Goal: Task Accomplishment & Management: Complete application form

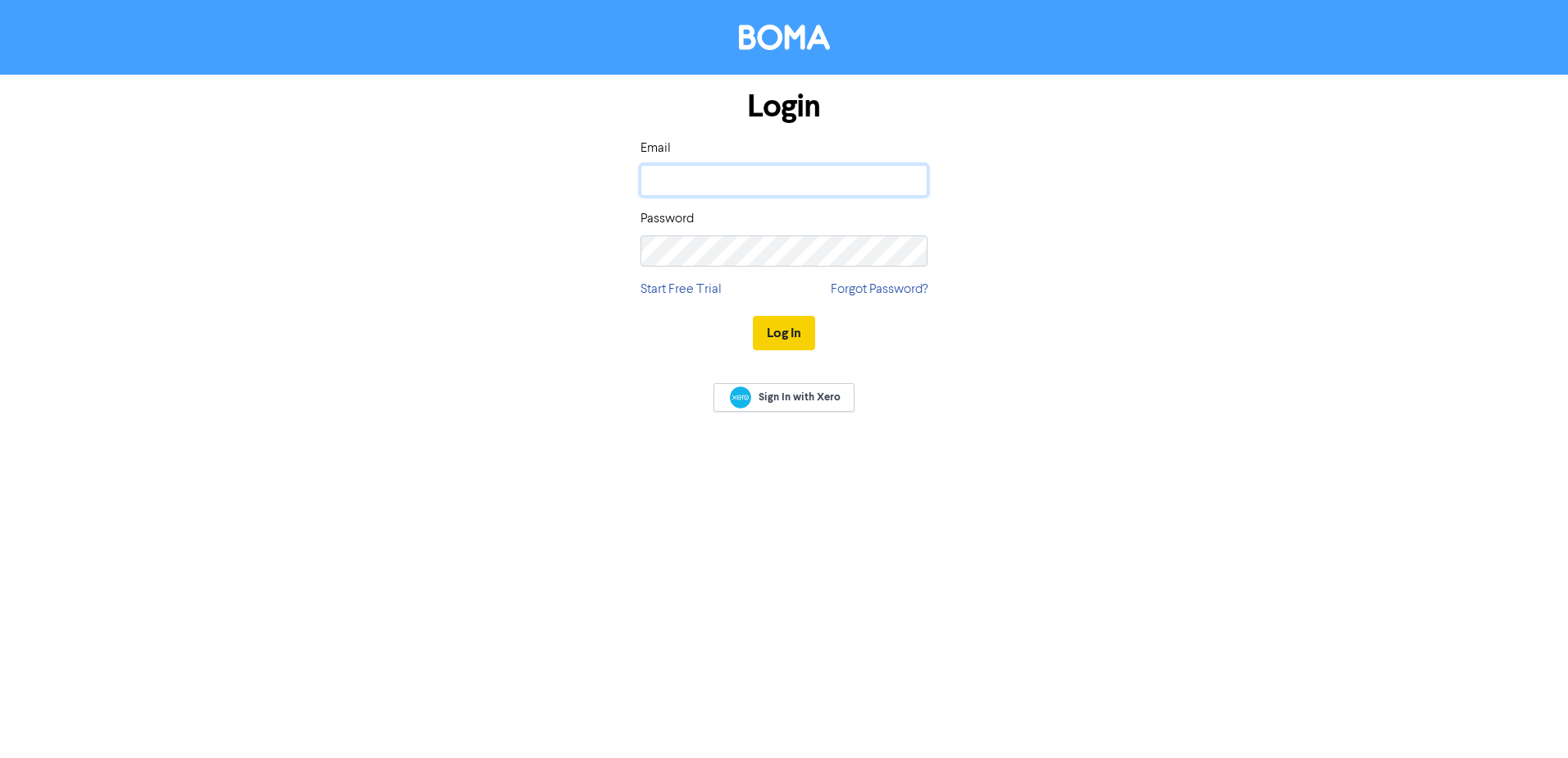
type input "[EMAIL_ADDRESS][DOMAIN_NAME]"
click at [781, 323] on button "Log In" at bounding box center [783, 333] width 62 height 34
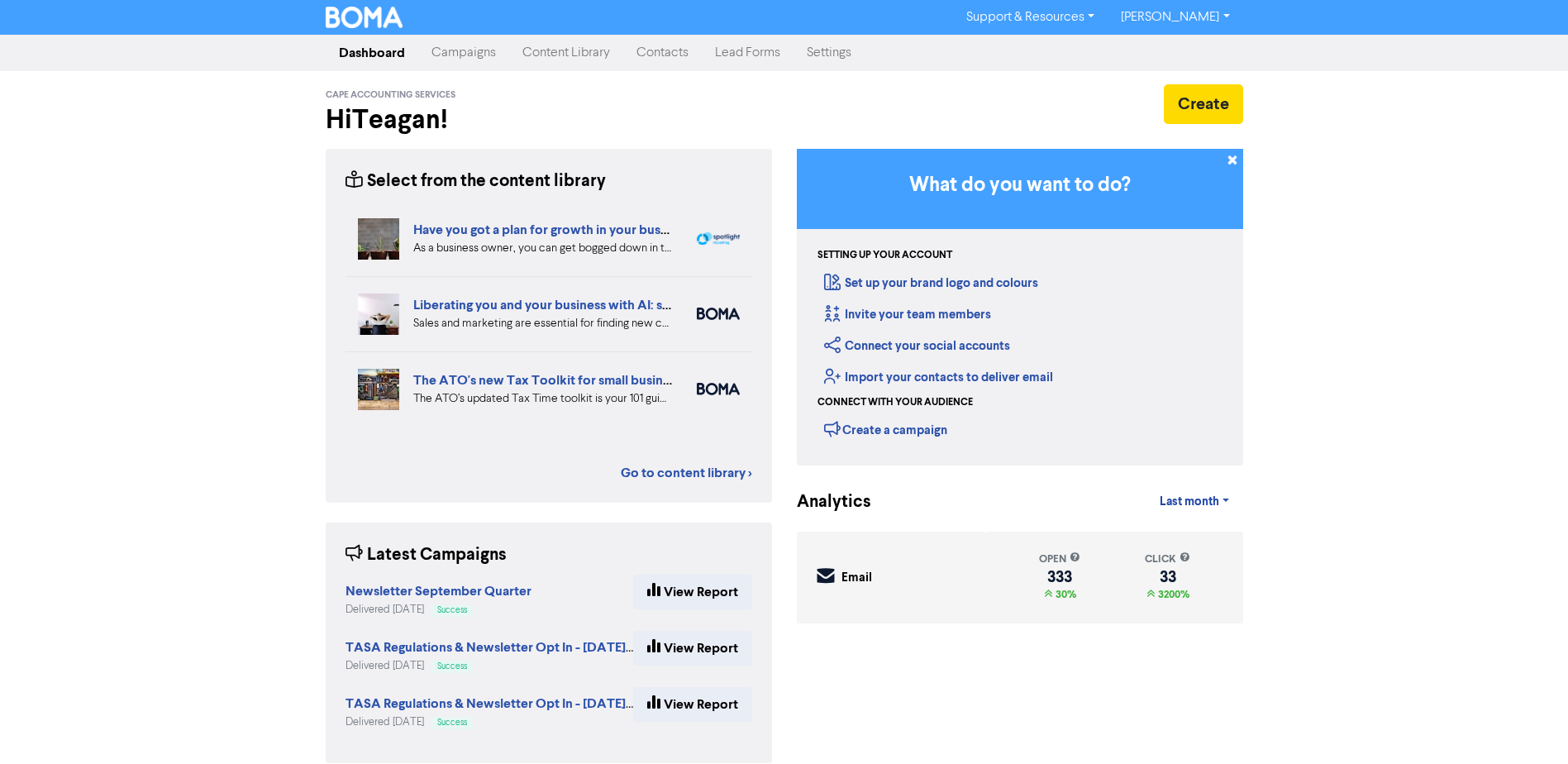
click at [672, 51] on link "Contacts" at bounding box center [662, 53] width 79 height 33
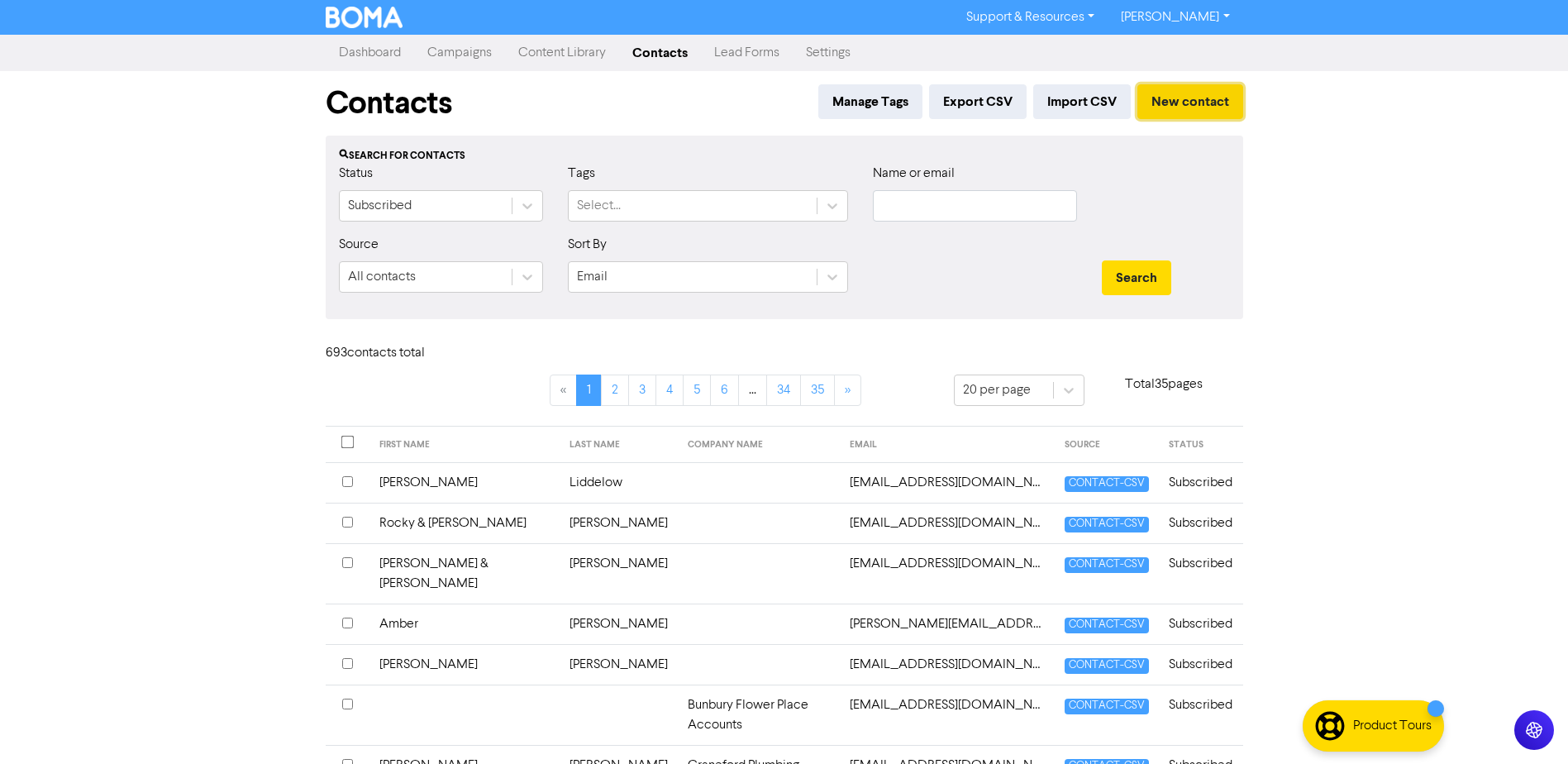
click at [1190, 104] on button "New contact" at bounding box center [1190, 101] width 106 height 34
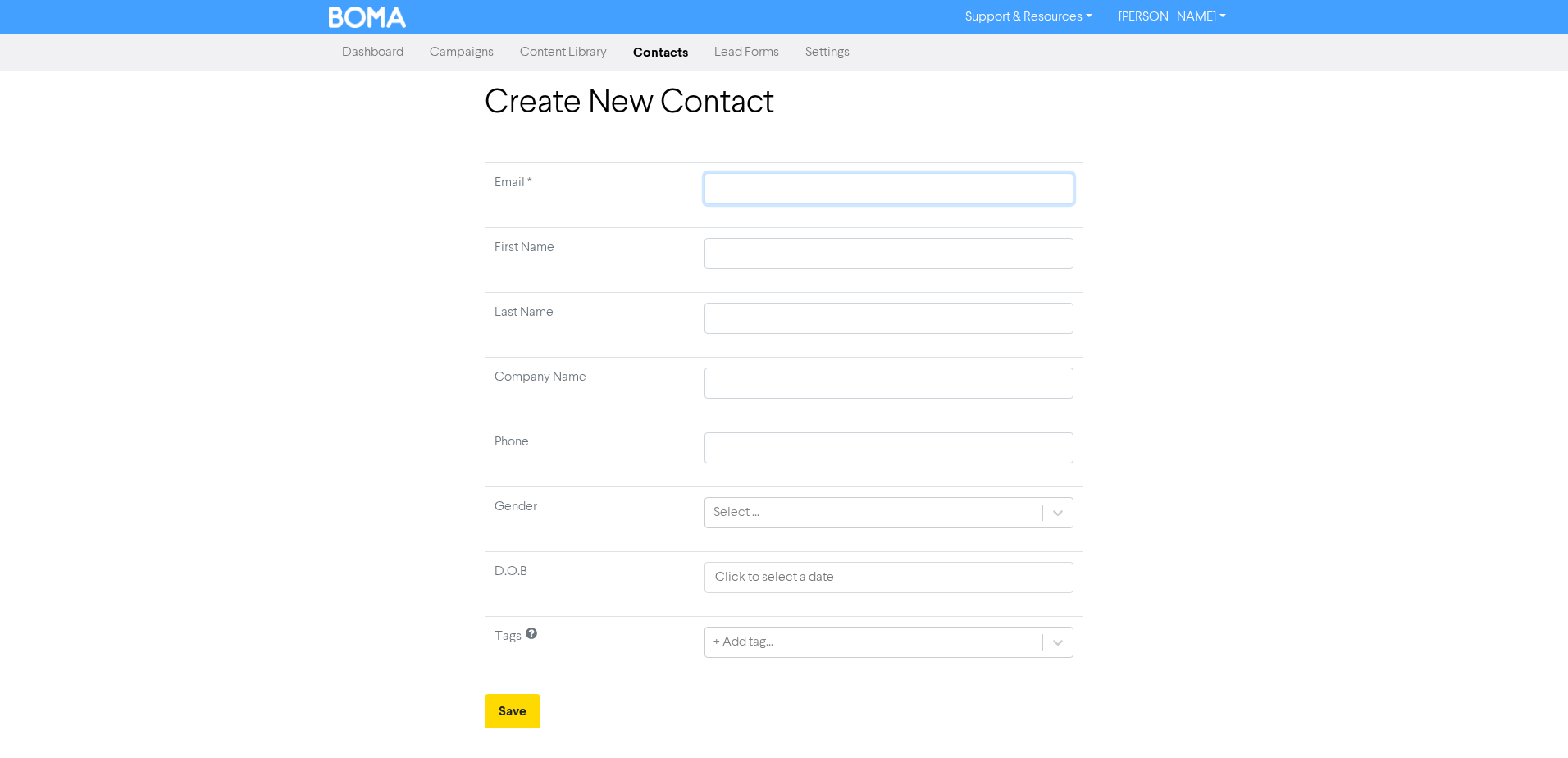
click at [842, 190] on input "text" at bounding box center [888, 189] width 369 height 31
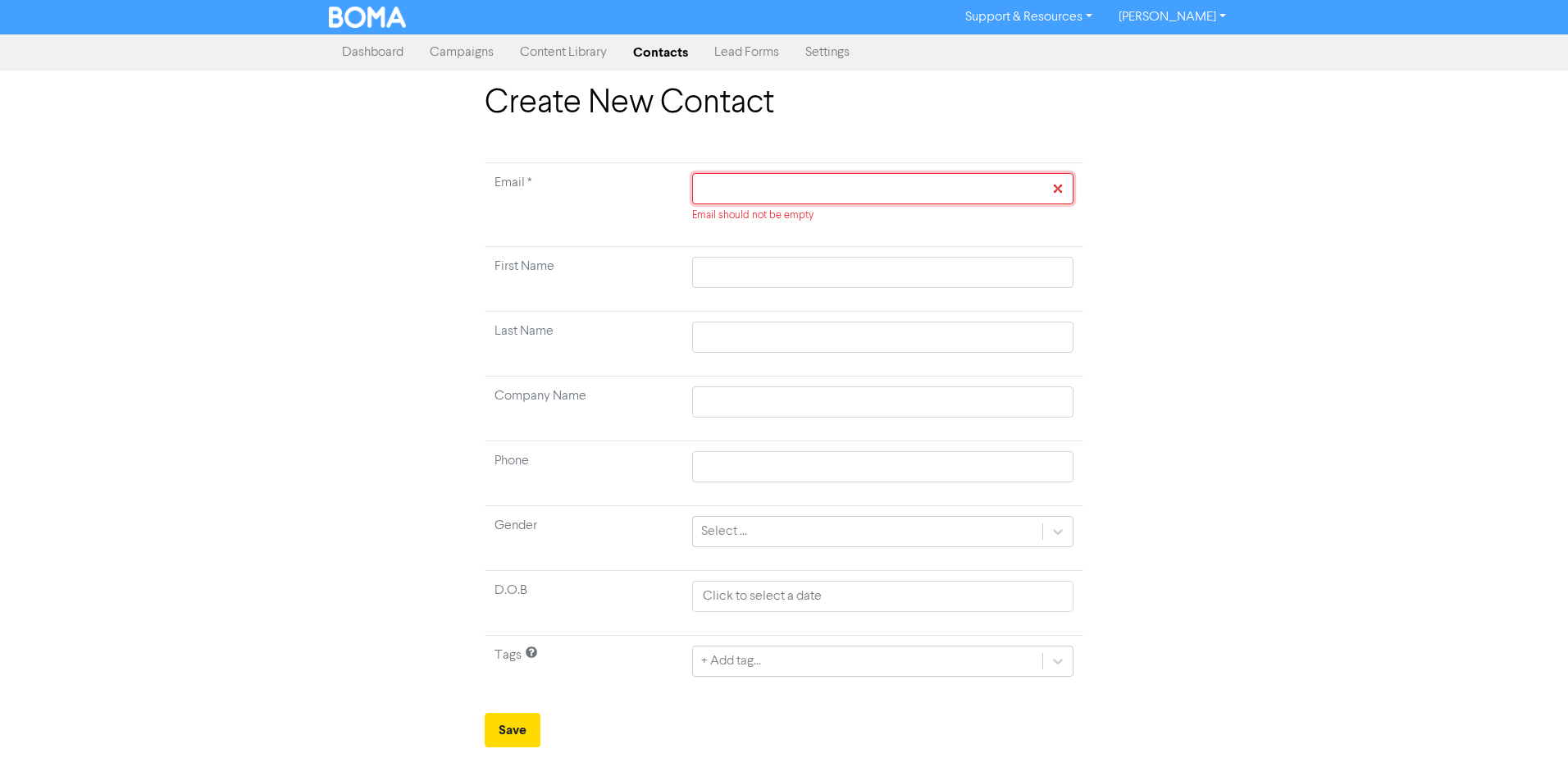
click at [737, 198] on input "text" at bounding box center [883, 189] width 382 height 31
paste input "[EMAIL_ADDRESS][DOMAIN_NAME]"
type input "[EMAIL_ADDRESS][DOMAIN_NAME]"
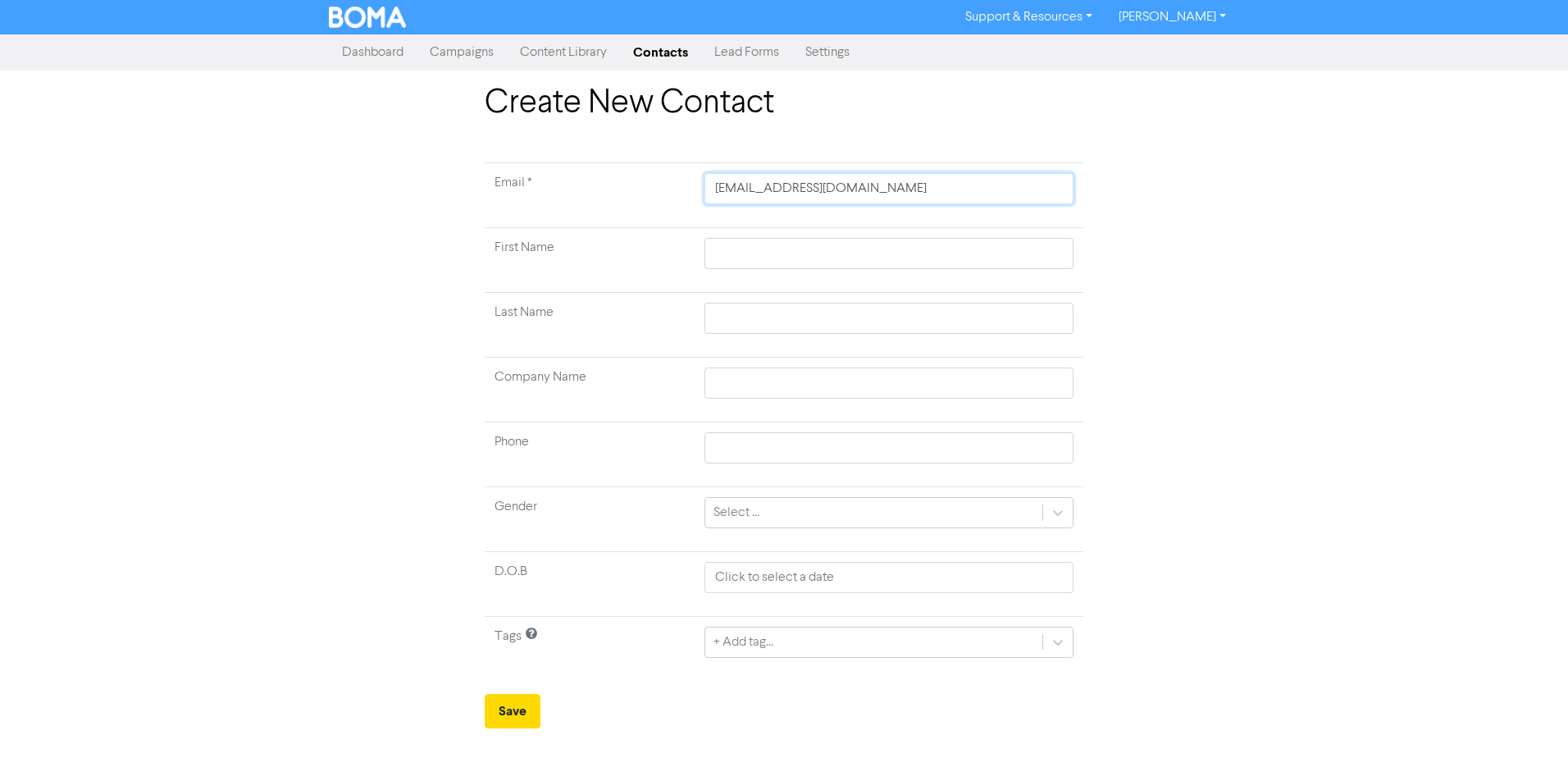
type input "[EMAIL_ADDRESS][DOMAIN_NAME]"
click at [1285, 169] on div "Create New Contact Email * [EMAIL_ADDRESS][DOMAIN_NAME] First Name Last Name Co…" at bounding box center [784, 406] width 1568 height 645
click at [768, 249] on input "text" at bounding box center [888, 253] width 369 height 31
type input "W"
type input "Wa"
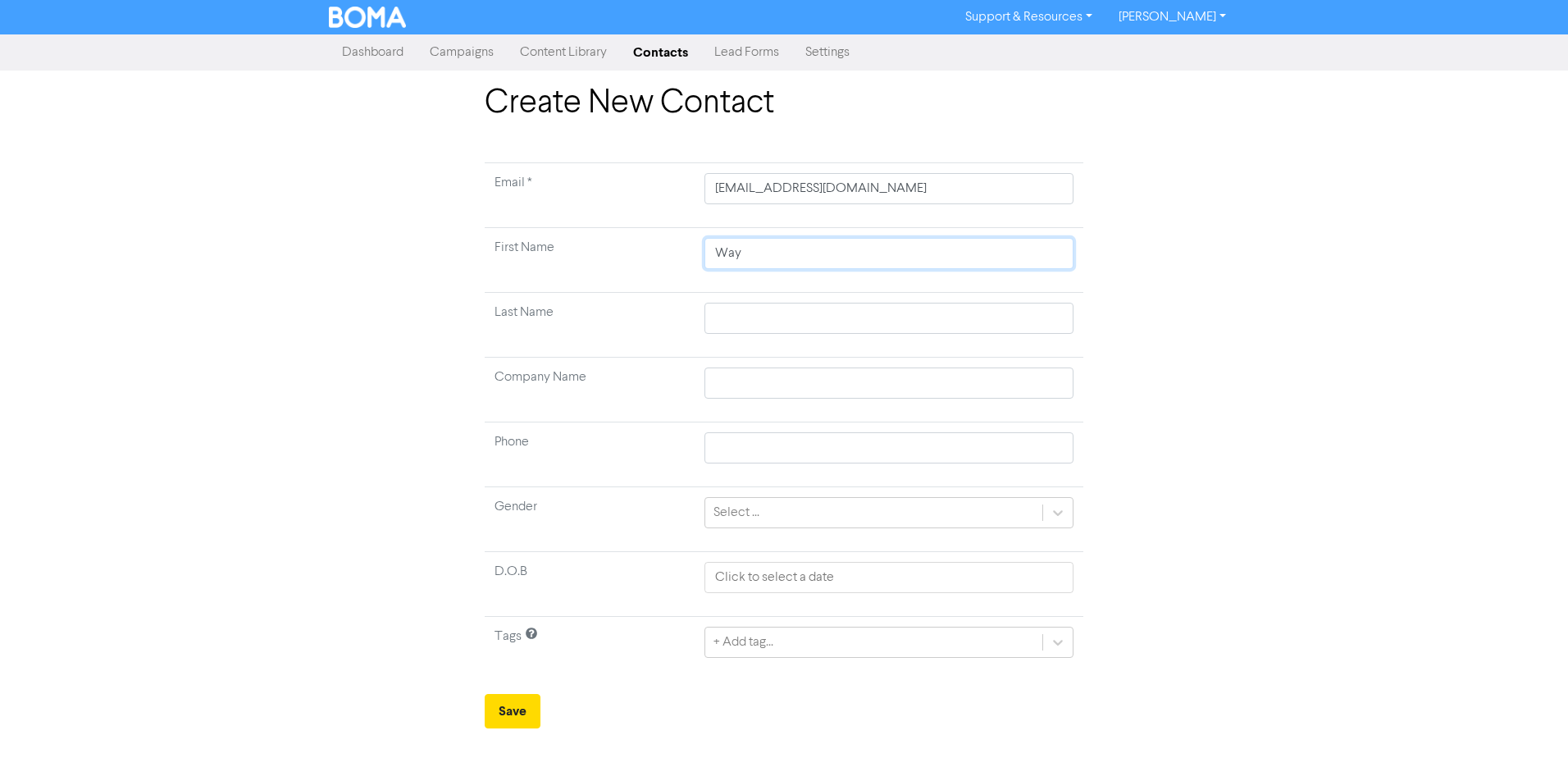
type input "Wayn"
type input "[PERSON_NAME]"
type input "[PERSON_NAME] &"
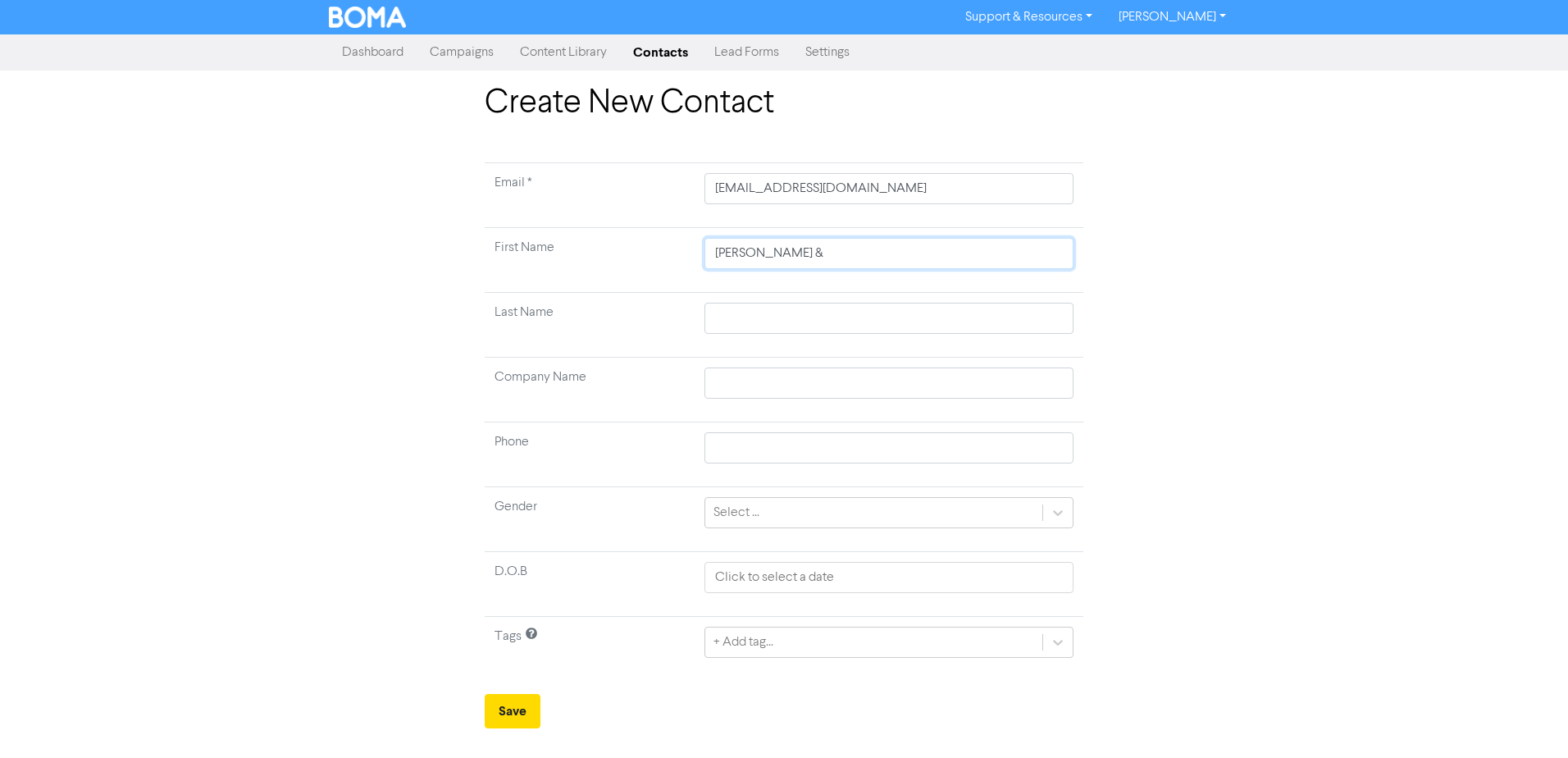
type input "[PERSON_NAME] & D"
type input "[PERSON_NAME] & Di"
type input "[PERSON_NAME] & Dia"
type input "[PERSON_NAME] & [PERSON_NAME]"
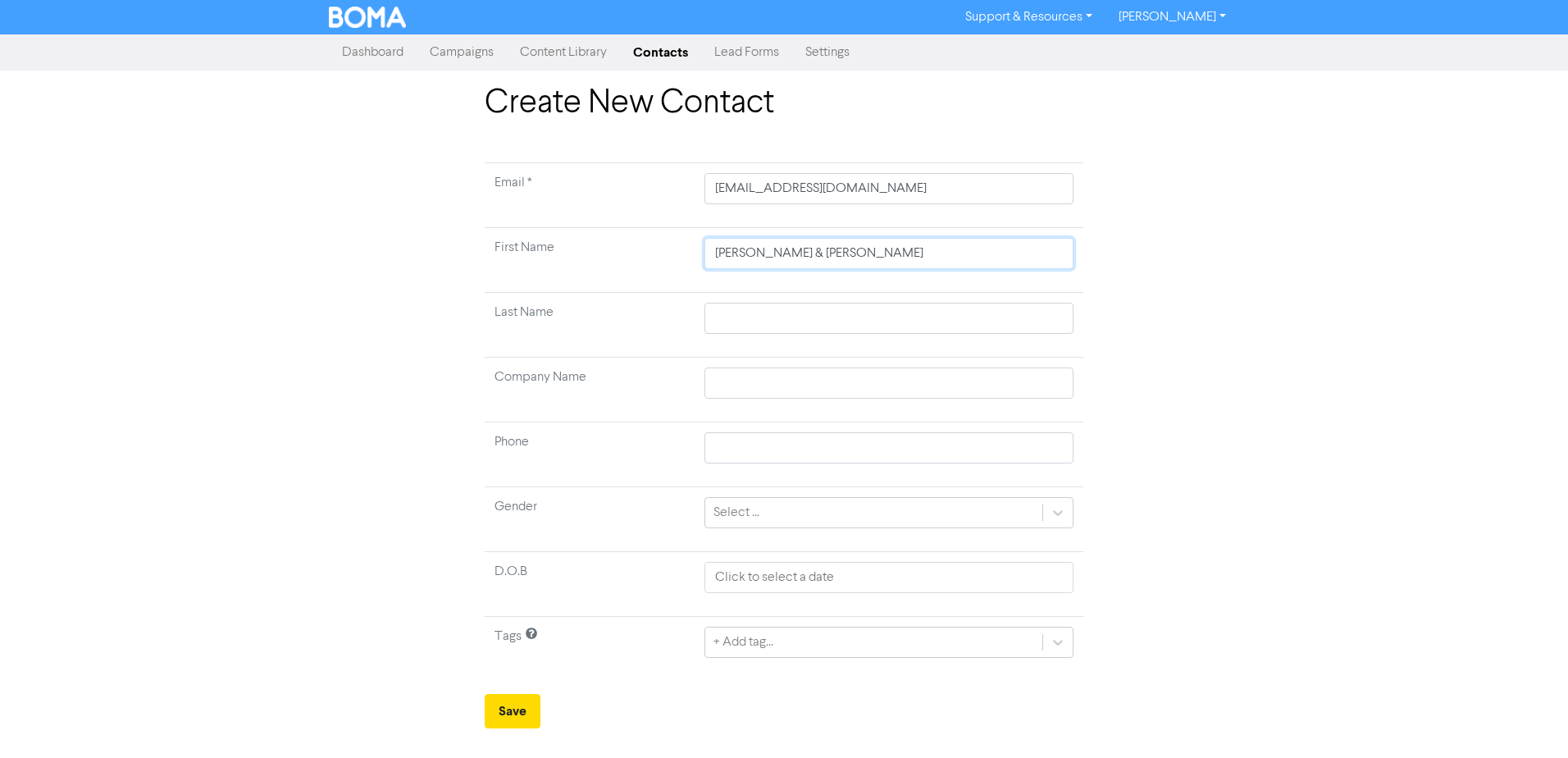
type input "[PERSON_NAME] & [PERSON_NAME]"
type input "C"
type input "Ca"
type input "Cas"
type input "Case"
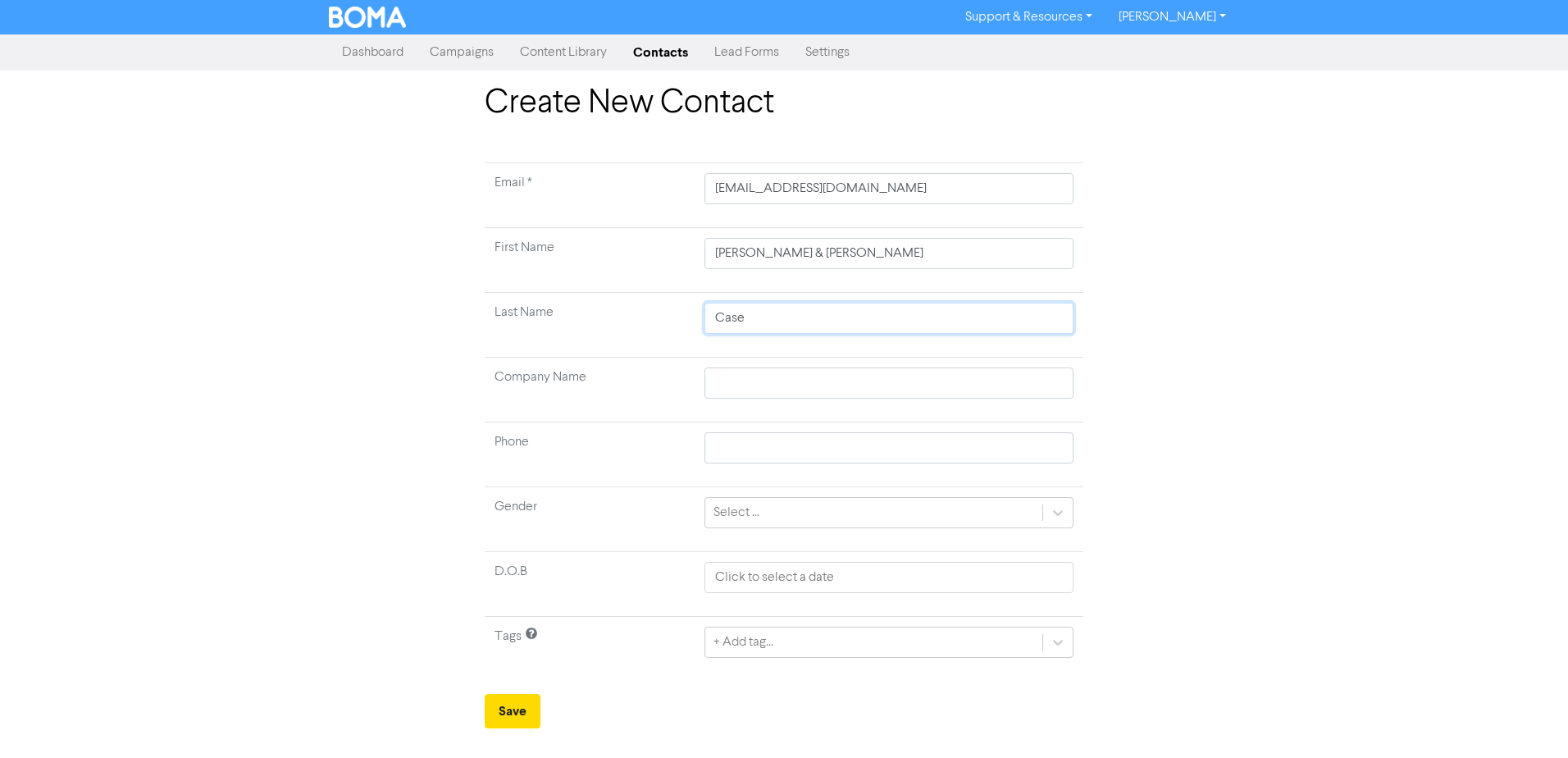
type input "[PERSON_NAME]"
type input "Case"
type input "Cas"
type input "[PERSON_NAME]"
type input "Casse"
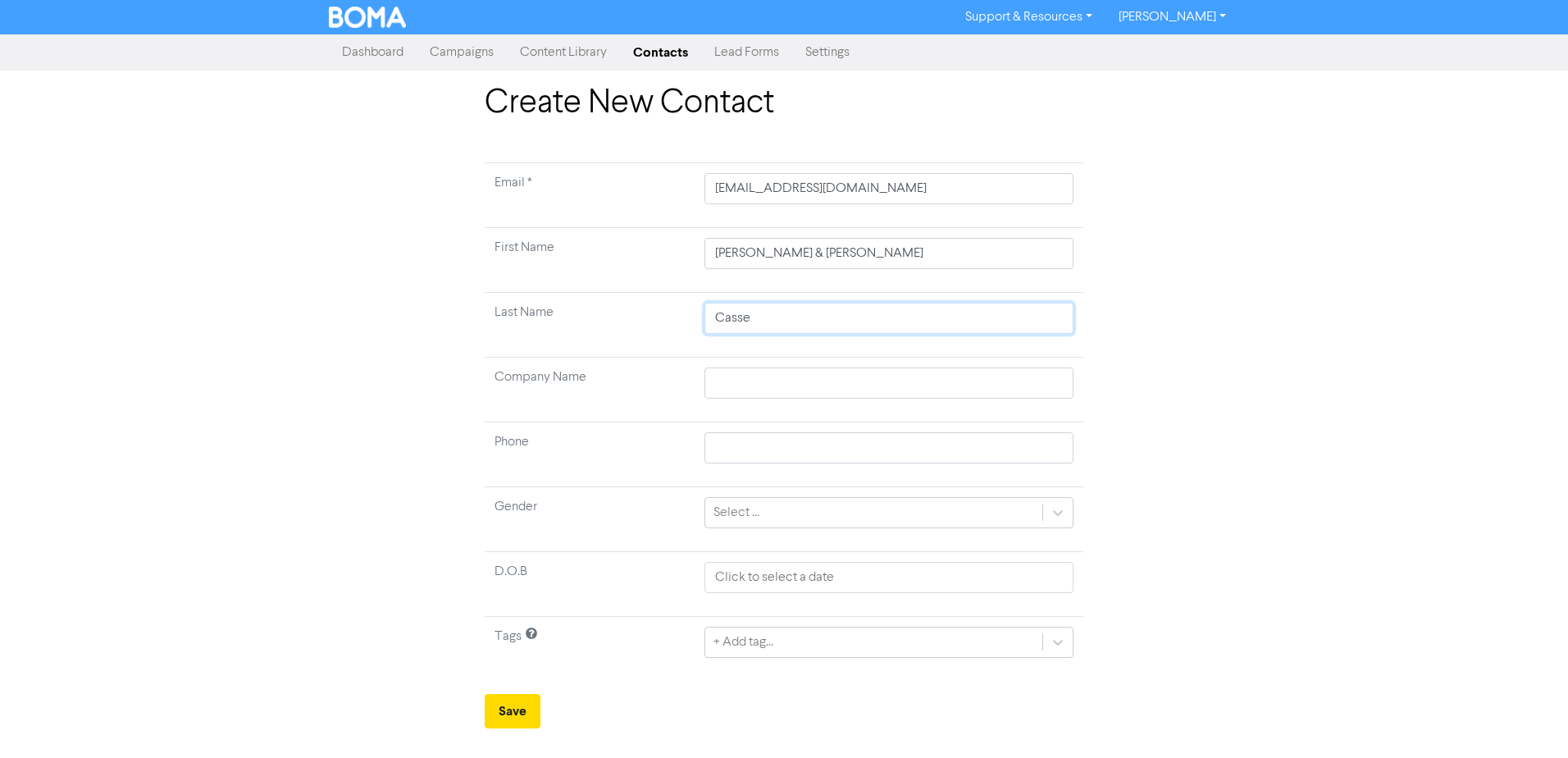
type input "[PERSON_NAME]"
type input "Casselt"
type input "Casselto"
type input "Casselton"
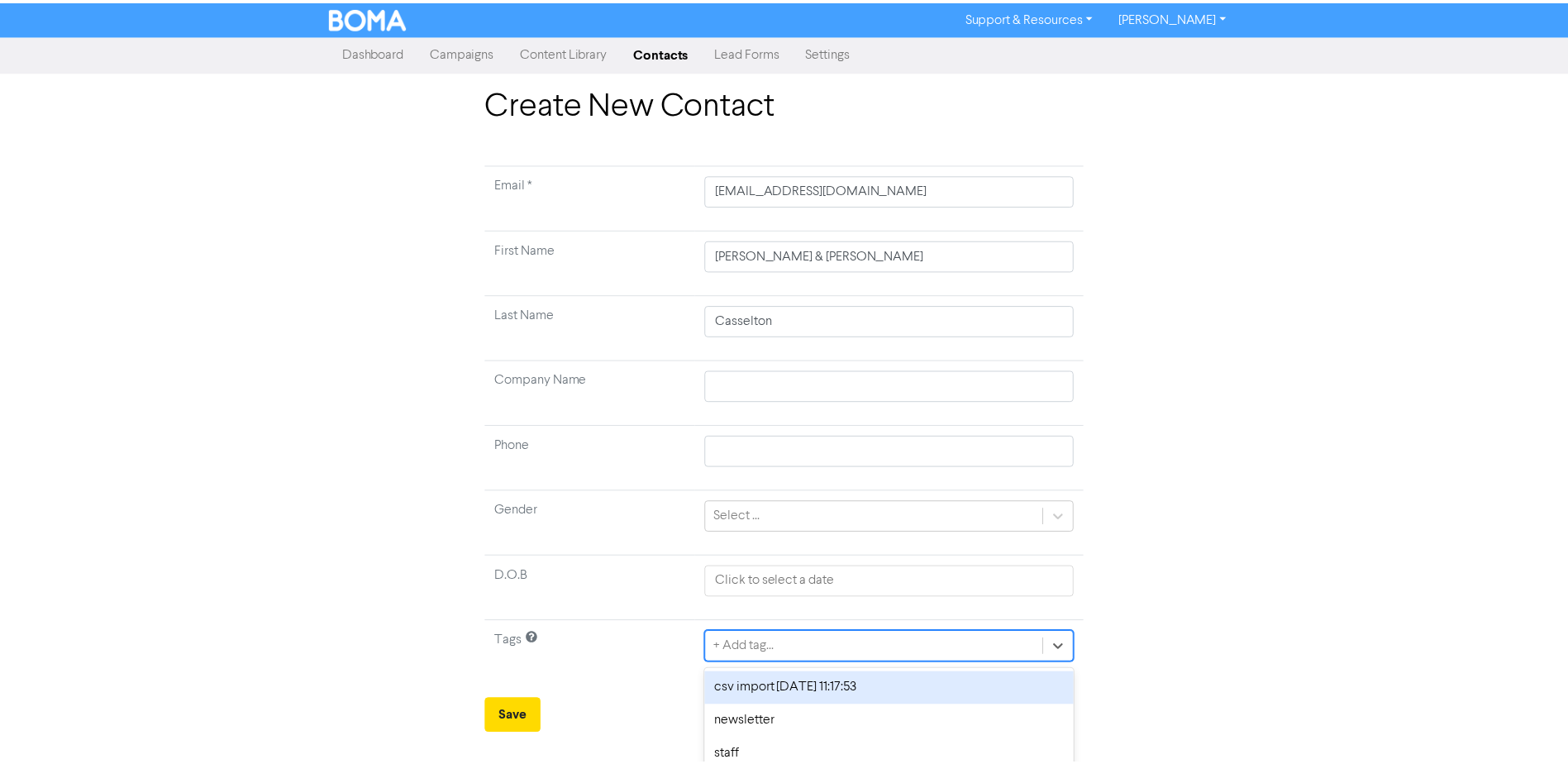
scroll to position [12, 0]
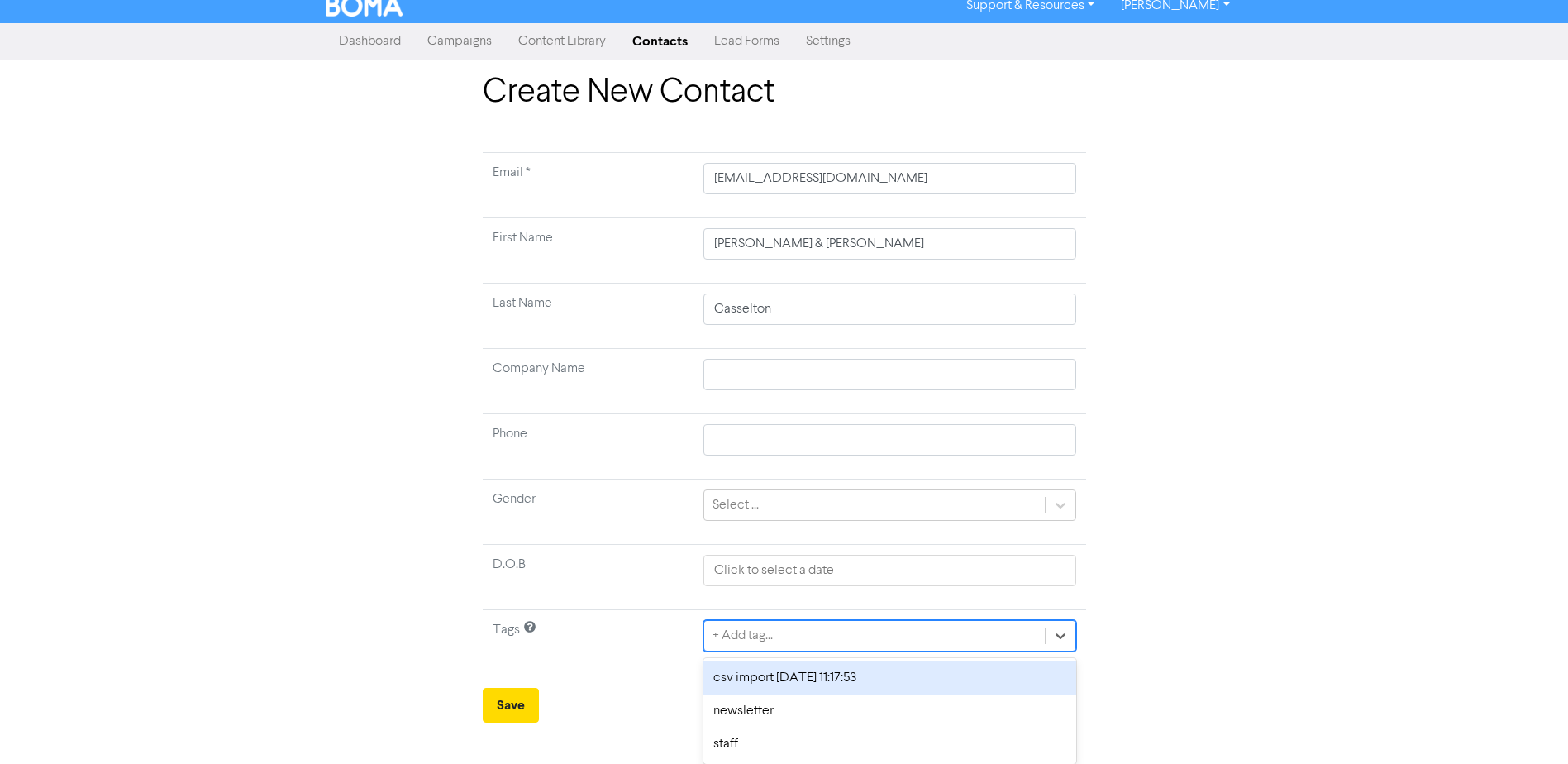
click at [870, 654] on td "option csv import [DATE] 11:17:53 focused, 1 of 3. 3 results available. Use Up …" at bounding box center [889, 643] width 392 height 65
click at [1315, 632] on div "Create New Contact Email * [EMAIL_ADDRESS][DOMAIN_NAME] First Name [PERSON_NAME…" at bounding box center [784, 397] width 1568 height 650
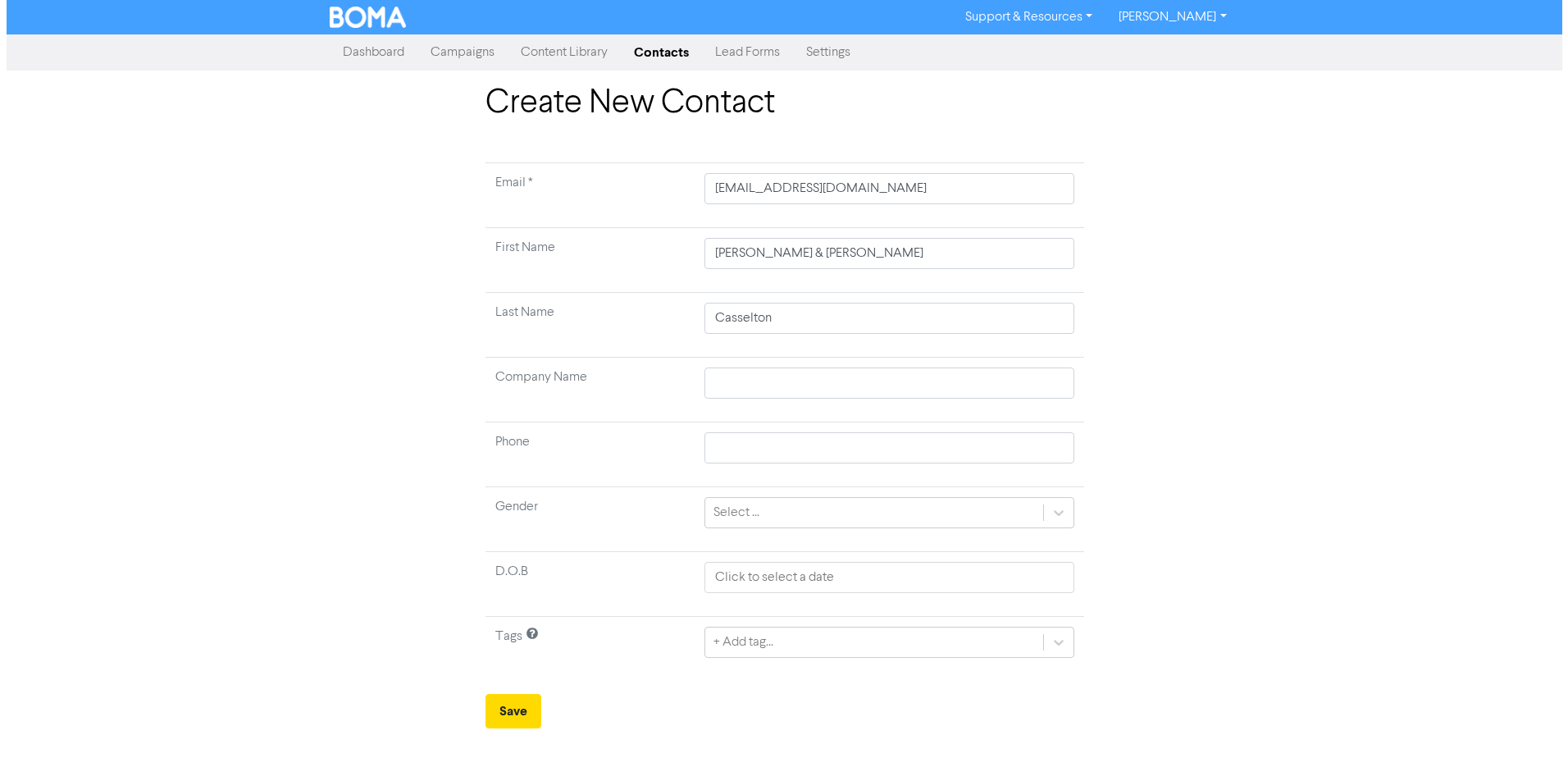
scroll to position [0, 0]
click at [507, 710] on button "Save" at bounding box center [513, 710] width 56 height 34
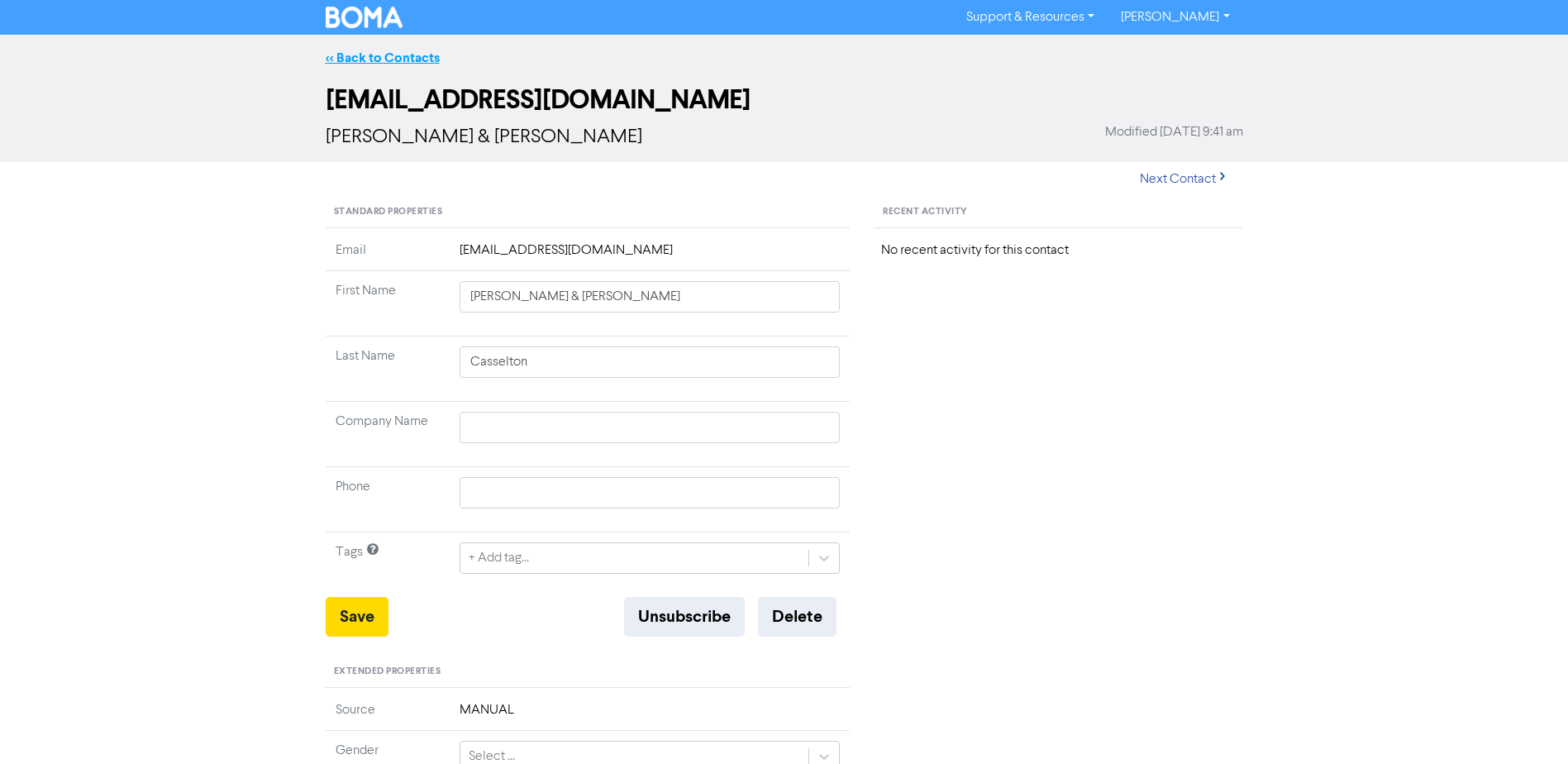
click at [396, 64] on link "<< Back to Contacts" at bounding box center [383, 58] width 114 height 16
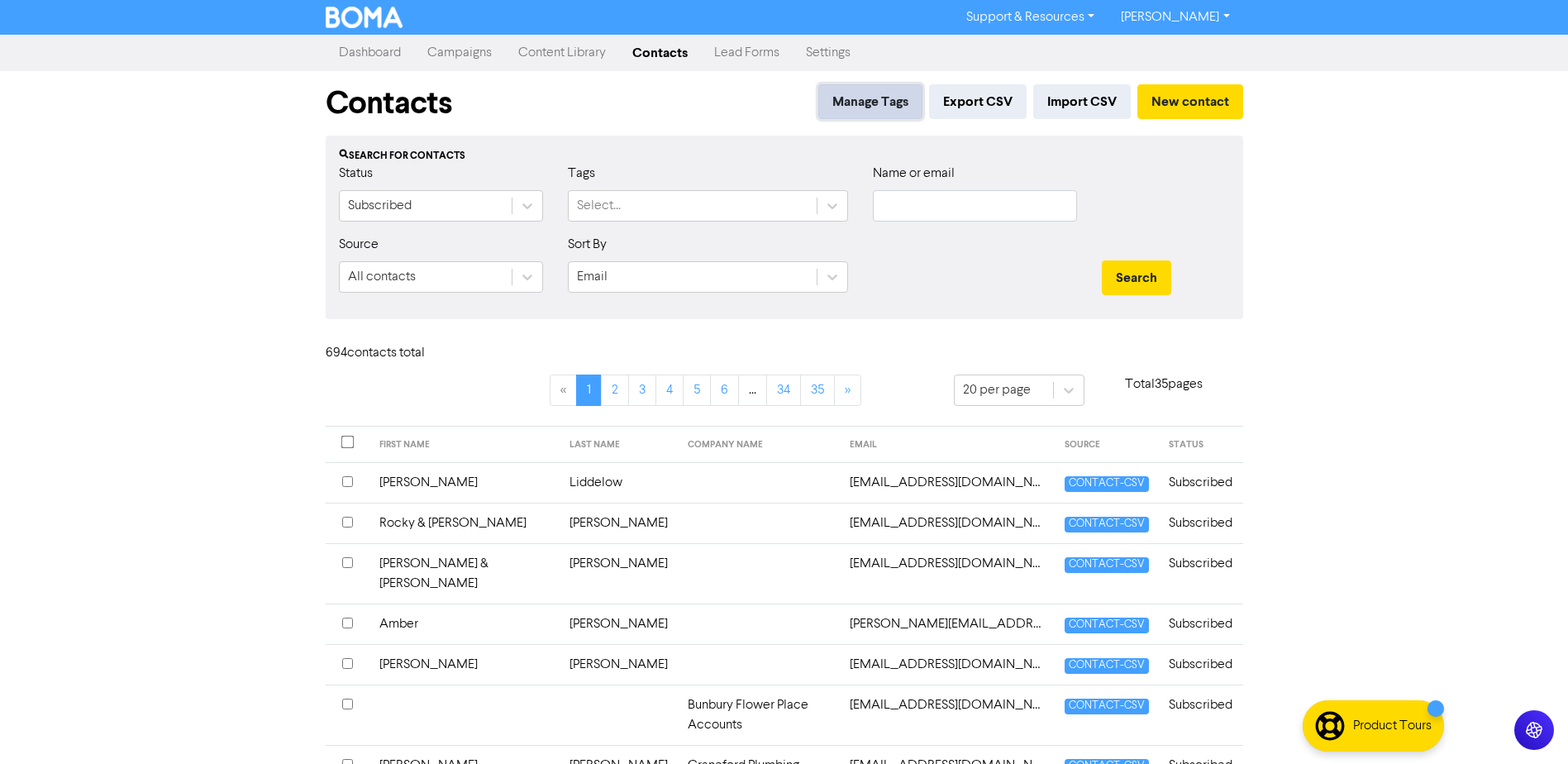
click at [878, 109] on button "Manage Tags" at bounding box center [870, 101] width 104 height 34
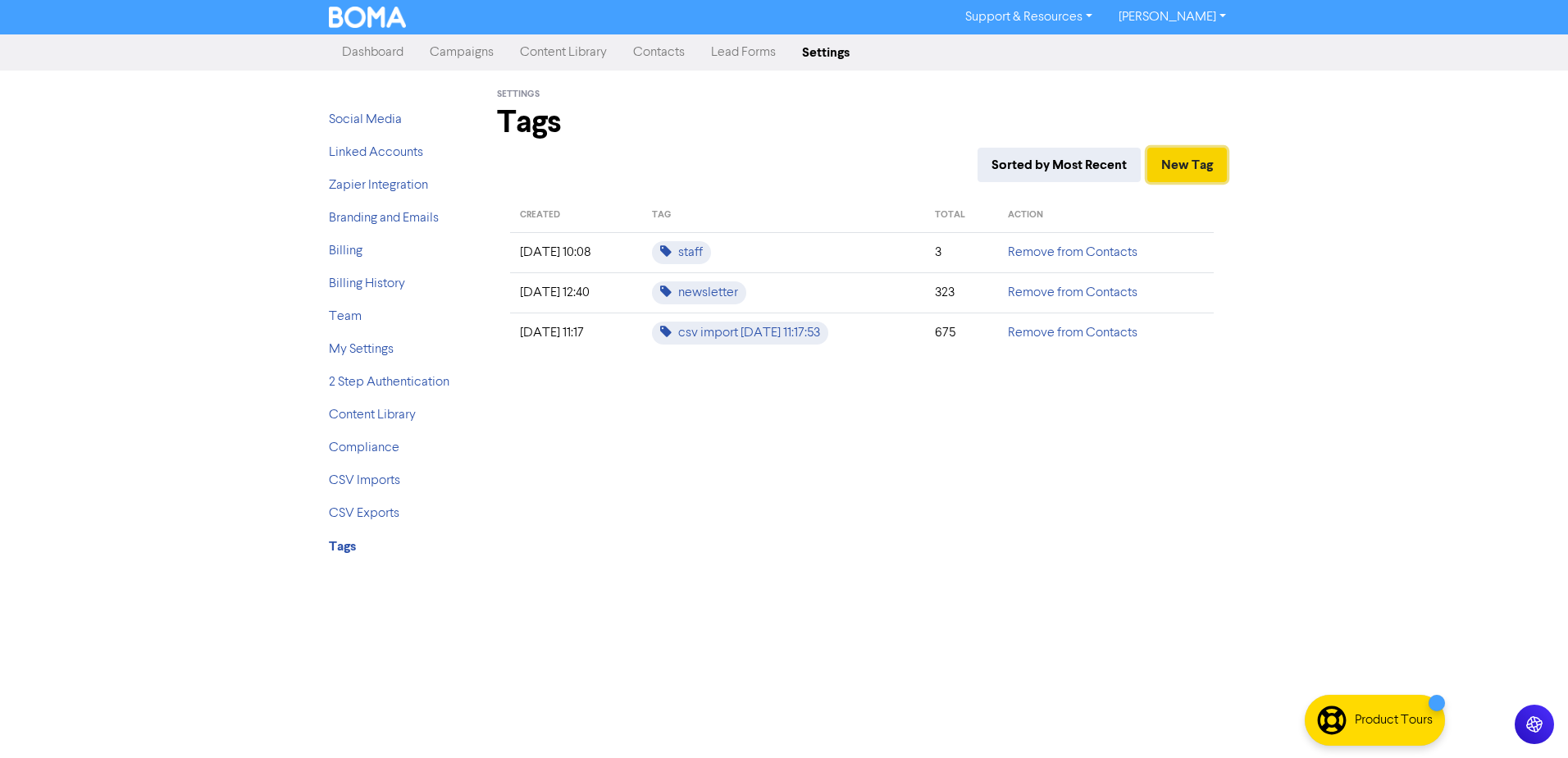
click at [1194, 165] on button "New Tag" at bounding box center [1186, 164] width 80 height 34
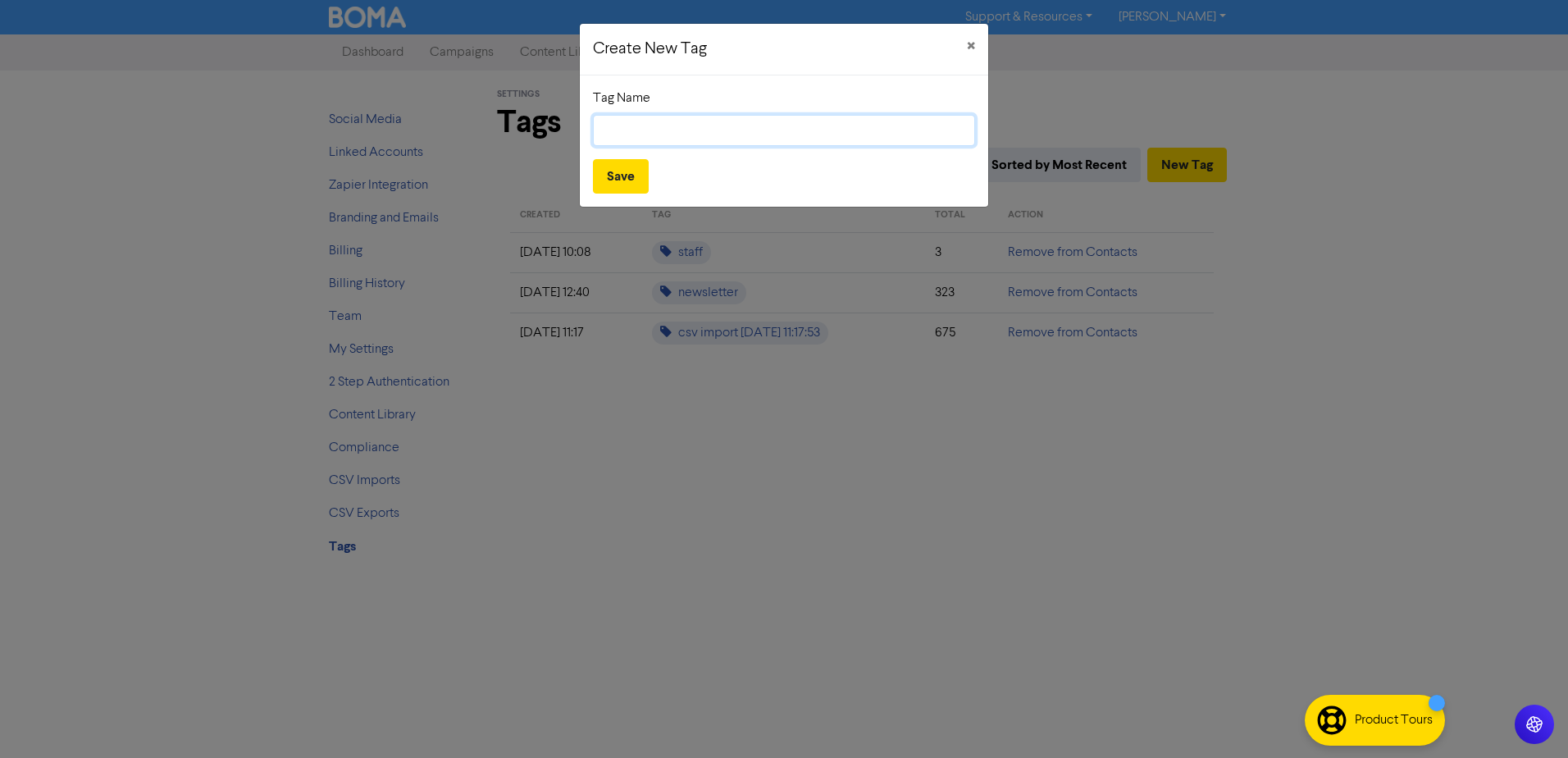
click at [842, 138] on input "text" at bounding box center [783, 130] width 382 height 31
type input "Business Client"
click at [626, 179] on button "Save" at bounding box center [621, 176] width 56 height 34
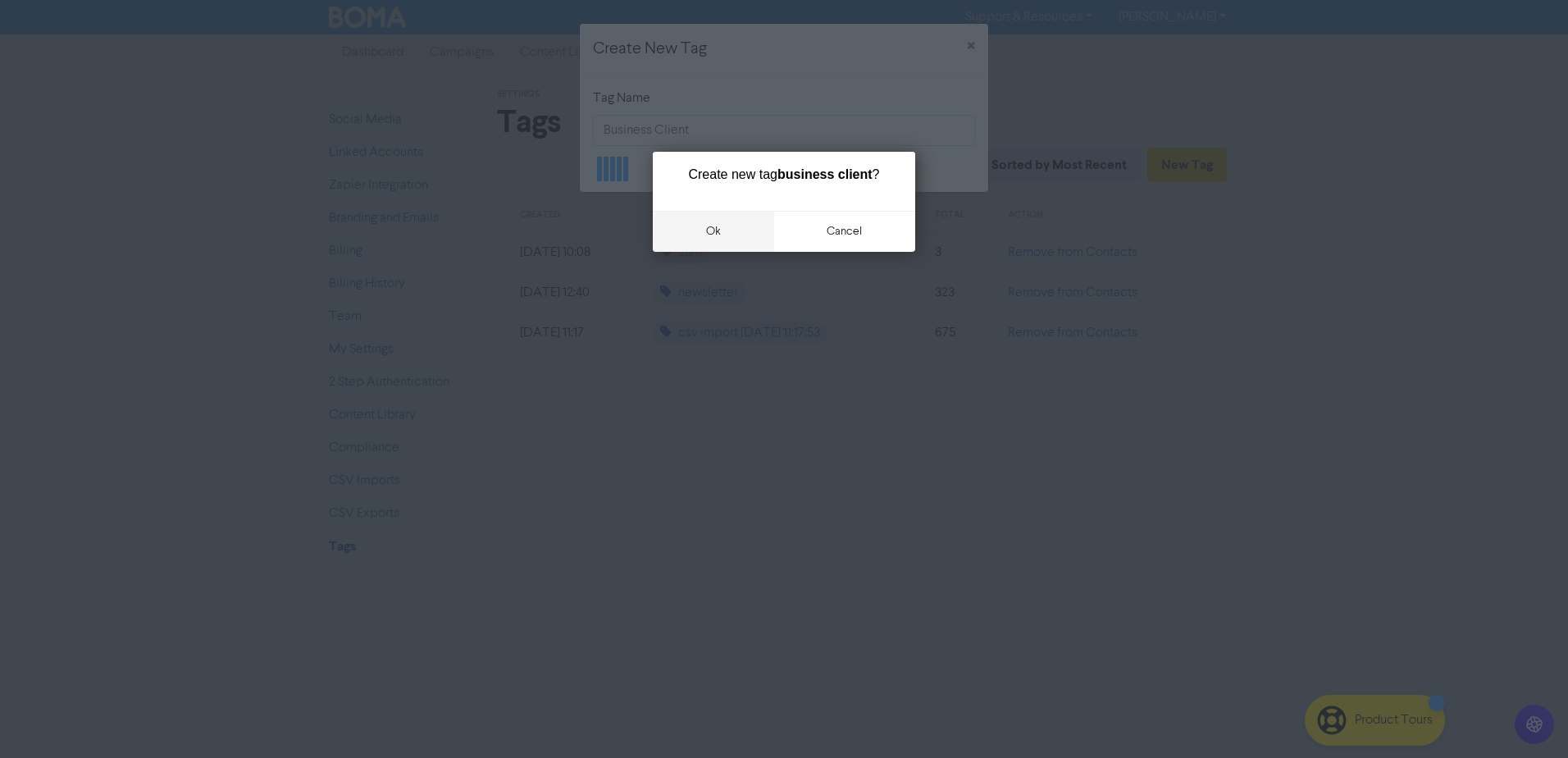
click at [715, 225] on button "ok" at bounding box center [713, 232] width 121 height 41
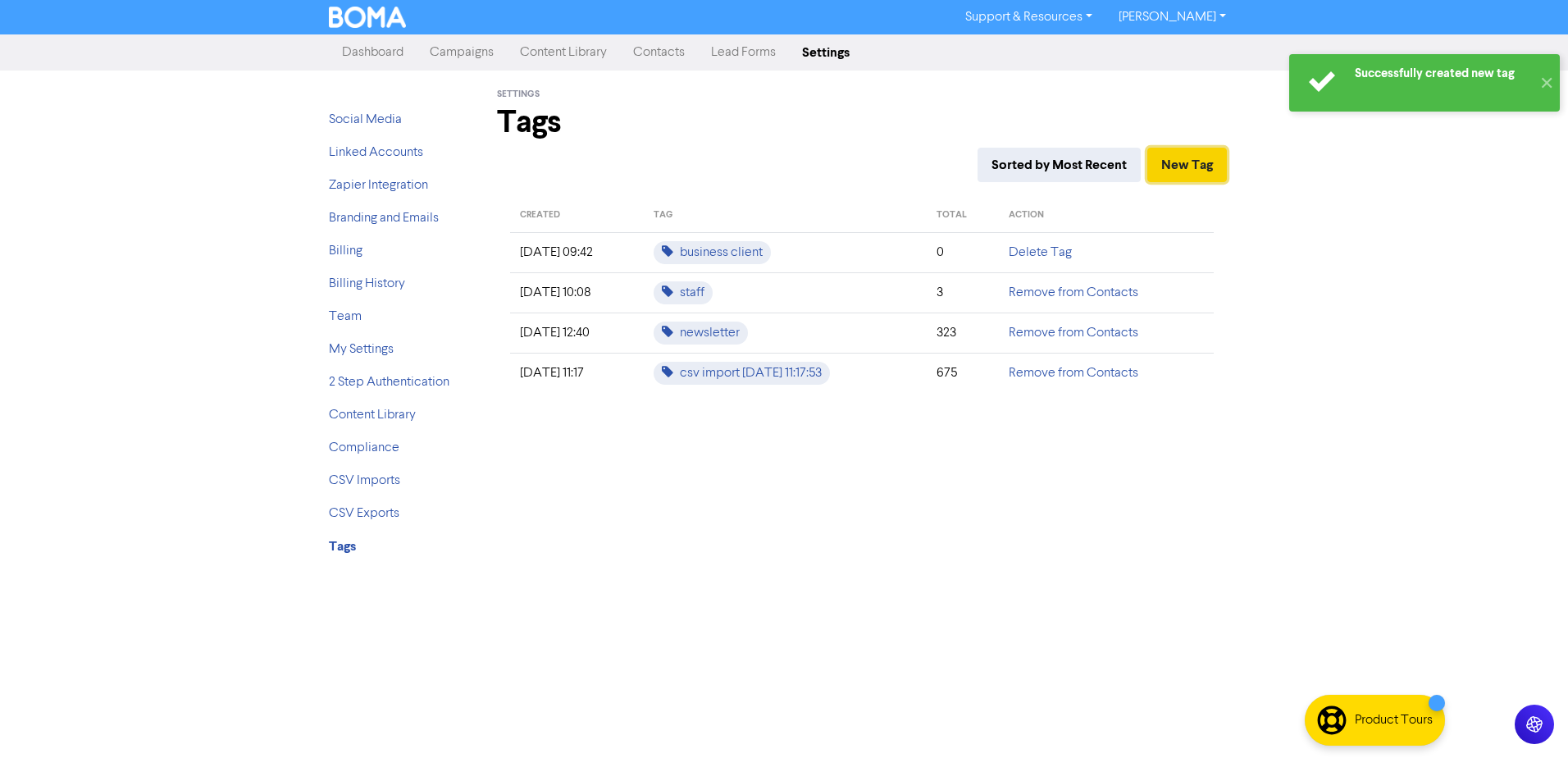
click at [1198, 165] on button "New Tag" at bounding box center [1186, 164] width 80 height 34
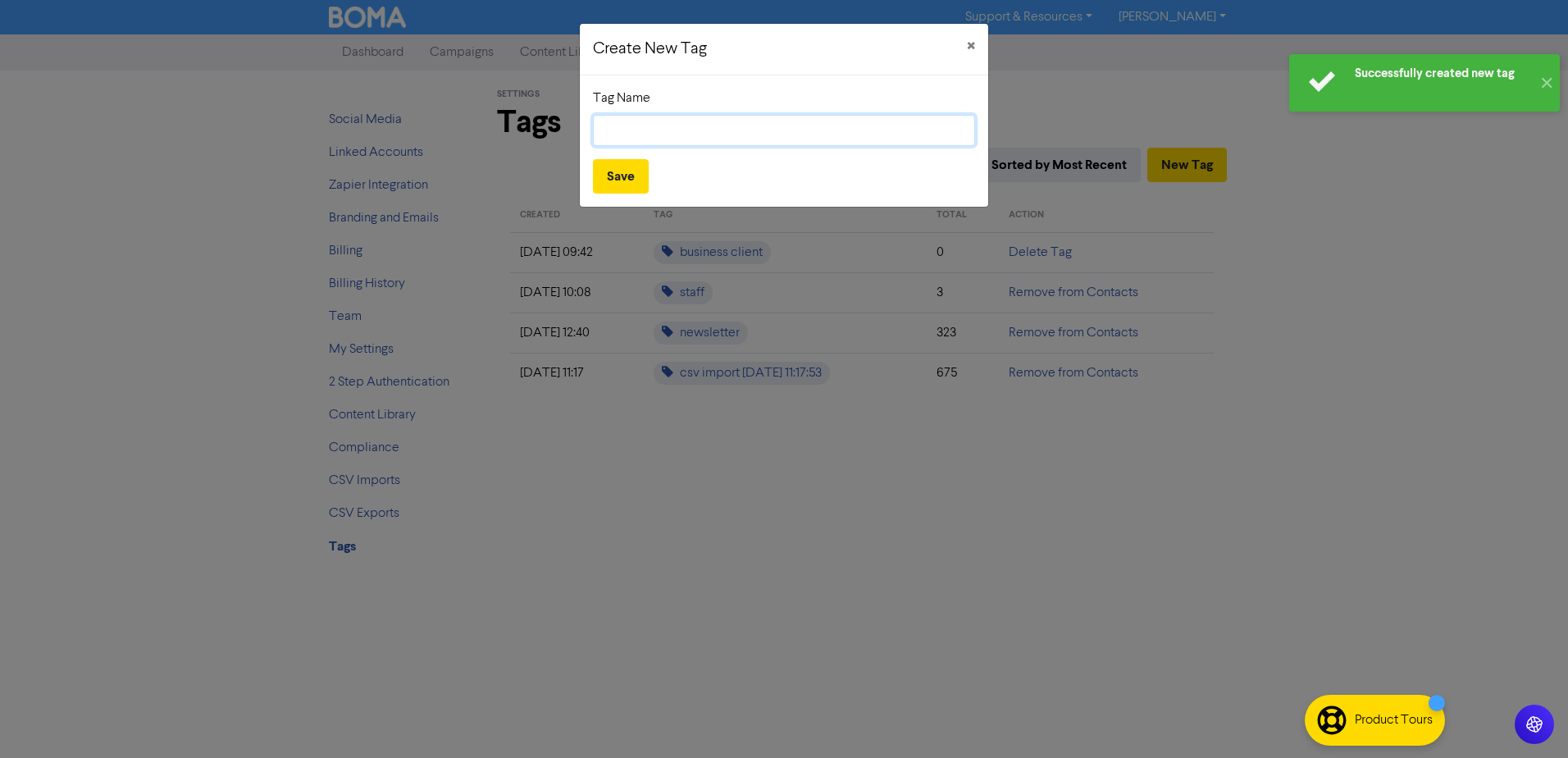
click at [806, 142] on input "text" at bounding box center [783, 130] width 382 height 31
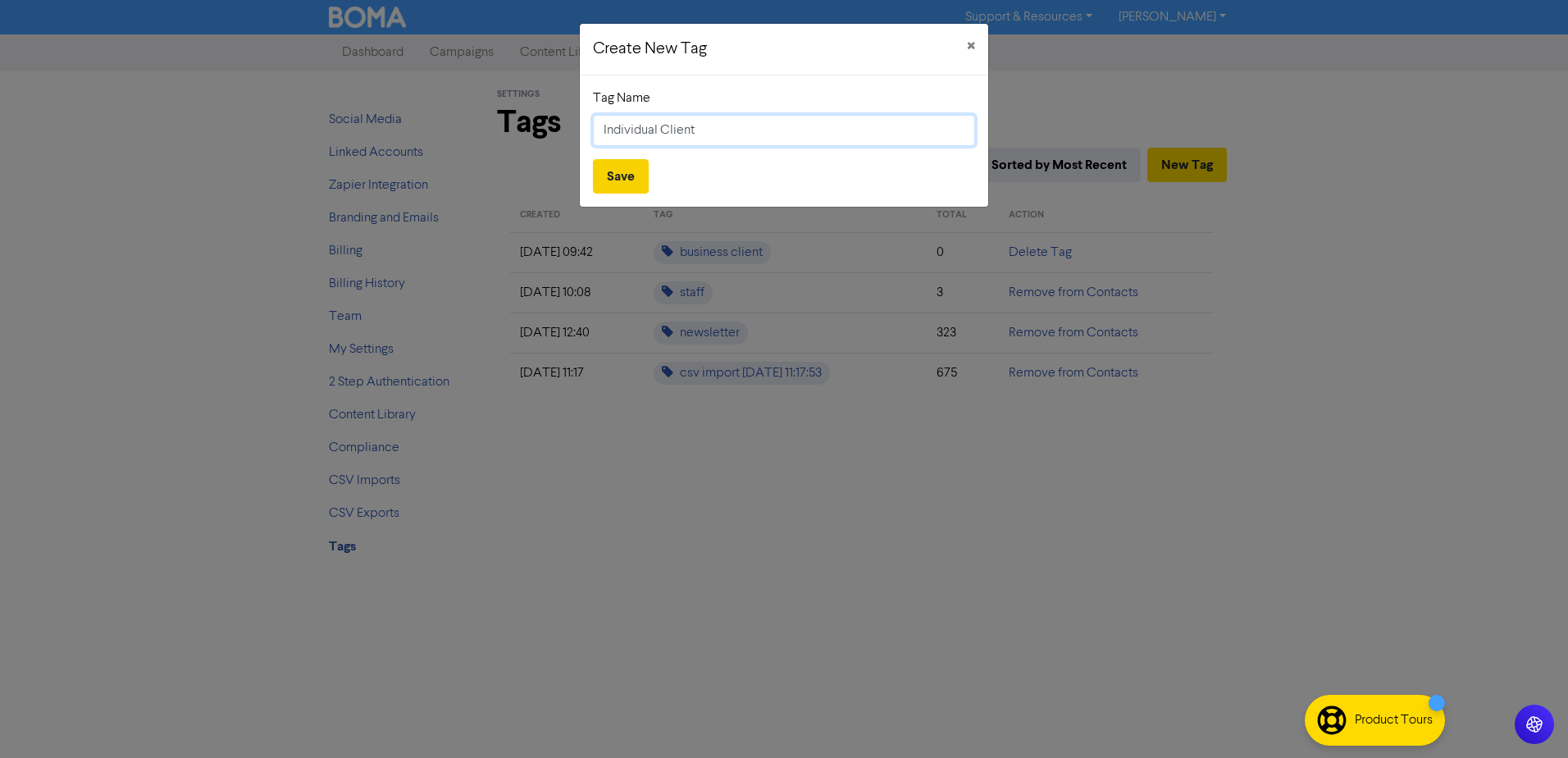
type input "Individual Client"
click at [630, 180] on button "Save" at bounding box center [621, 176] width 56 height 34
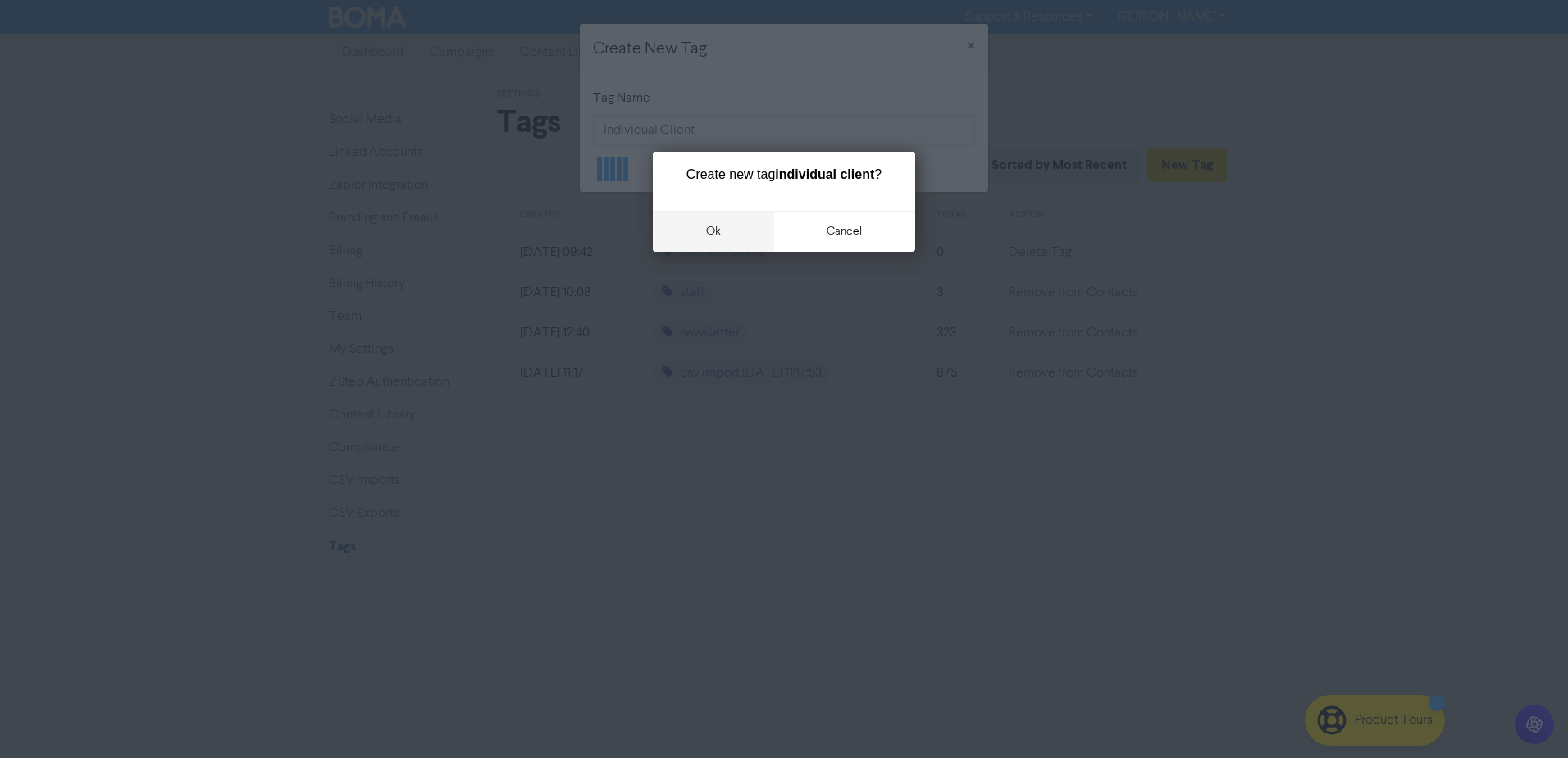
click at [699, 222] on button "ok" at bounding box center [713, 232] width 121 height 41
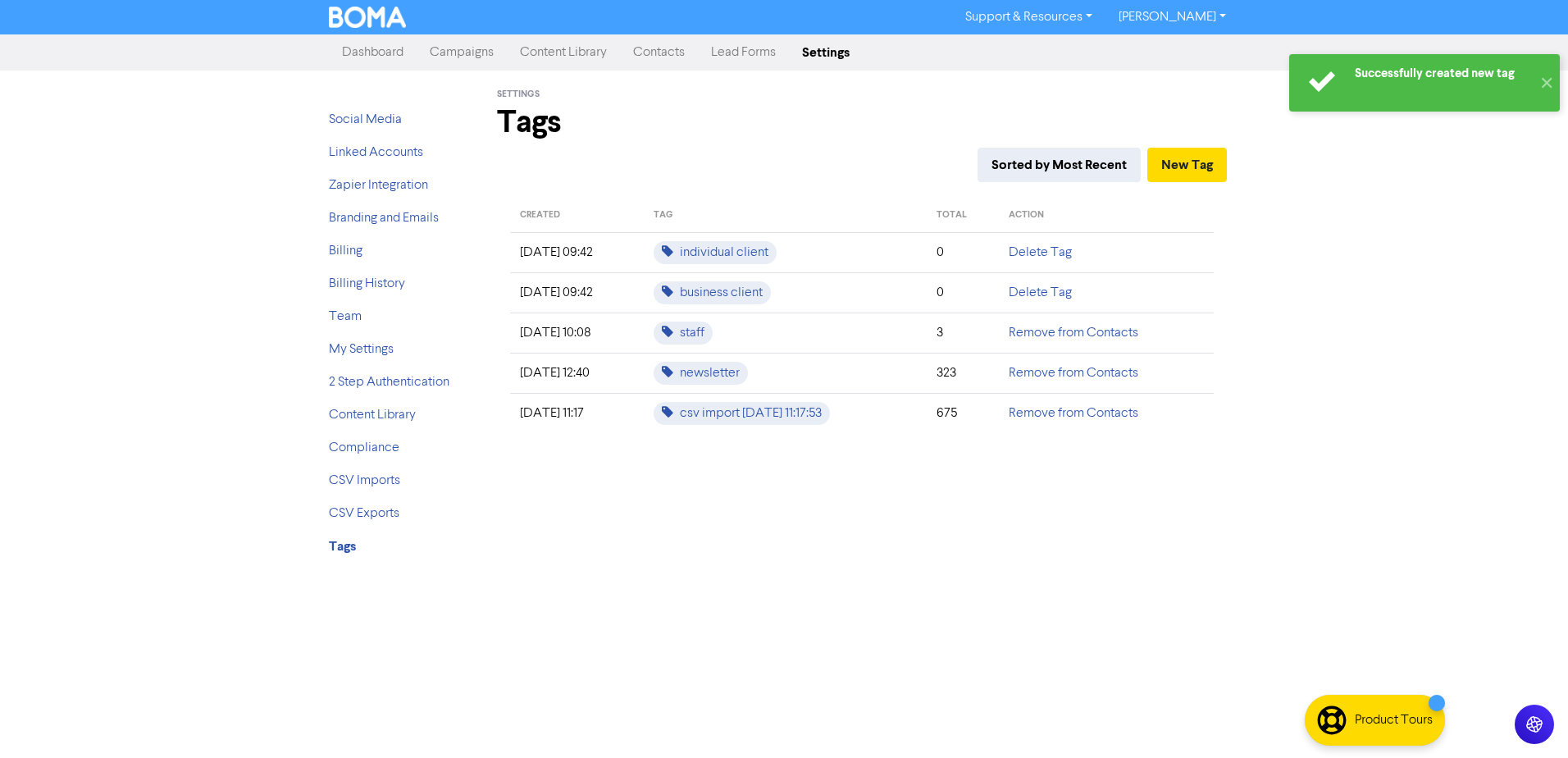
click at [859, 551] on div "Settings Tags Sorted by Most Recent New Tag CREATED TAG TOTAL ACTION [DATE] 09:…" at bounding box center [861, 321] width 779 height 499
click at [684, 57] on link "Contacts" at bounding box center [658, 52] width 78 height 33
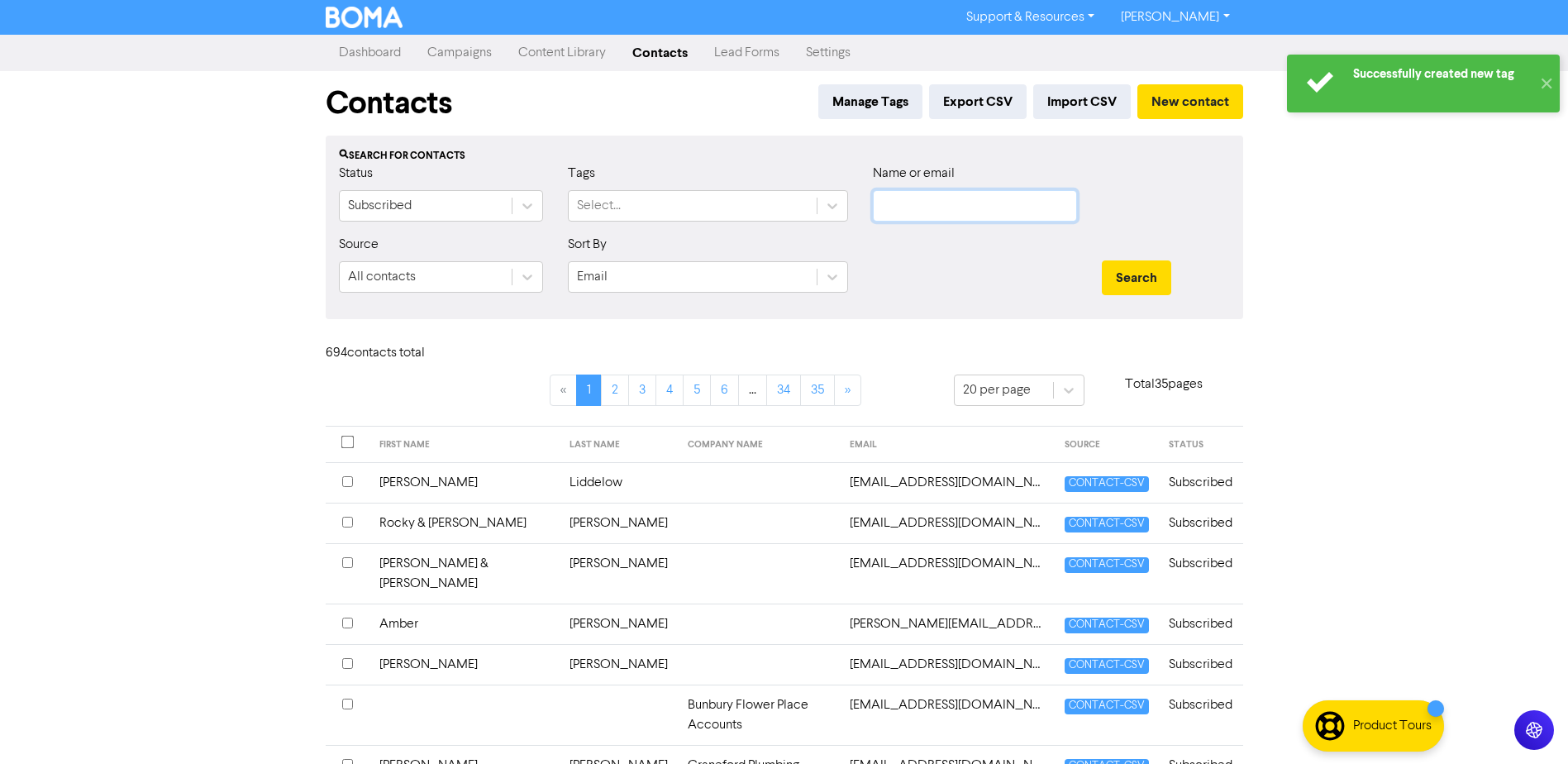
click at [984, 210] on input "text" at bounding box center [975, 205] width 205 height 32
type input "cass"
click at [1102, 261] on button "Search" at bounding box center [1136, 278] width 70 height 34
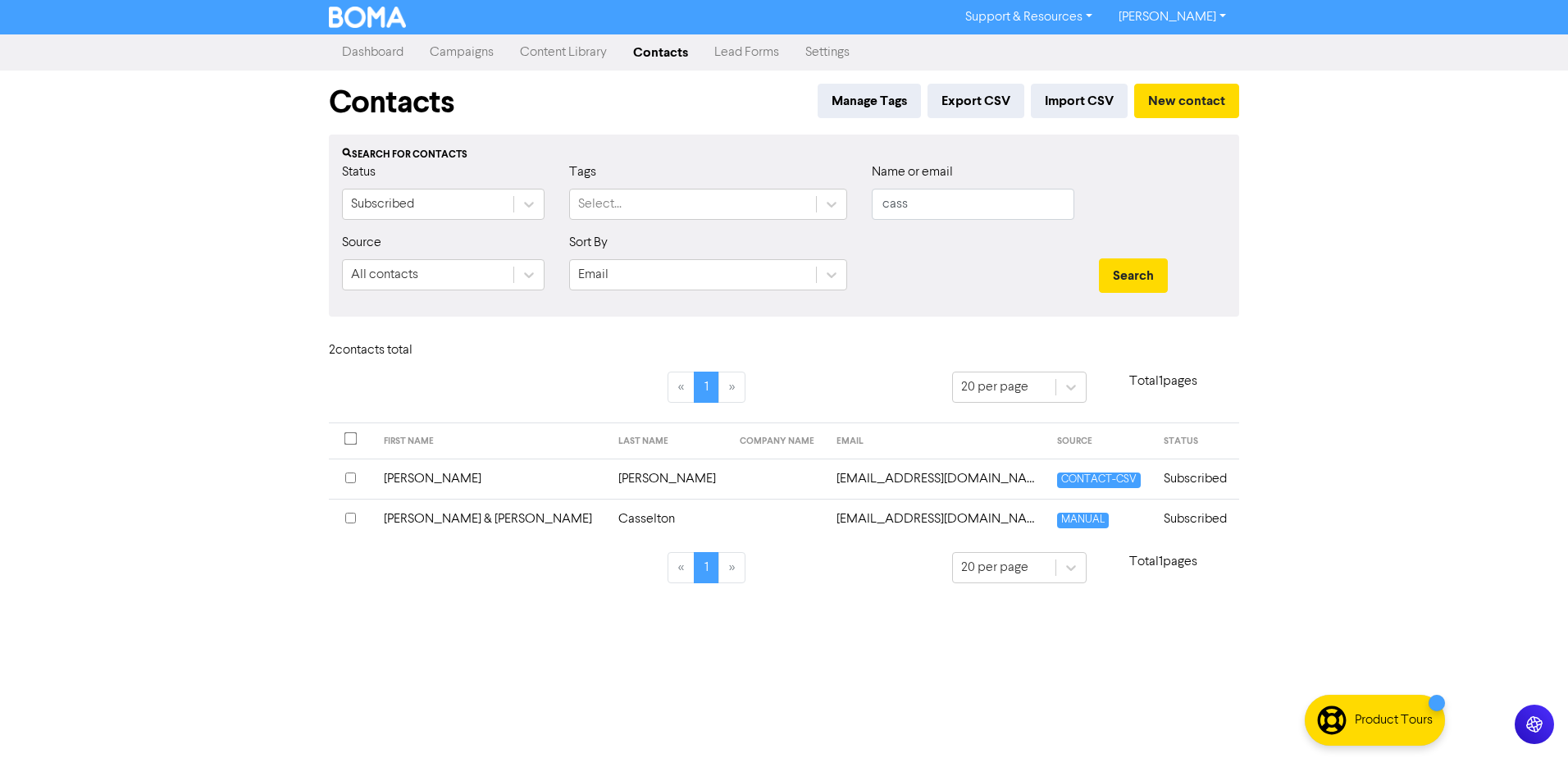
click at [429, 517] on td "[PERSON_NAME] & [PERSON_NAME]" at bounding box center [491, 518] width 235 height 40
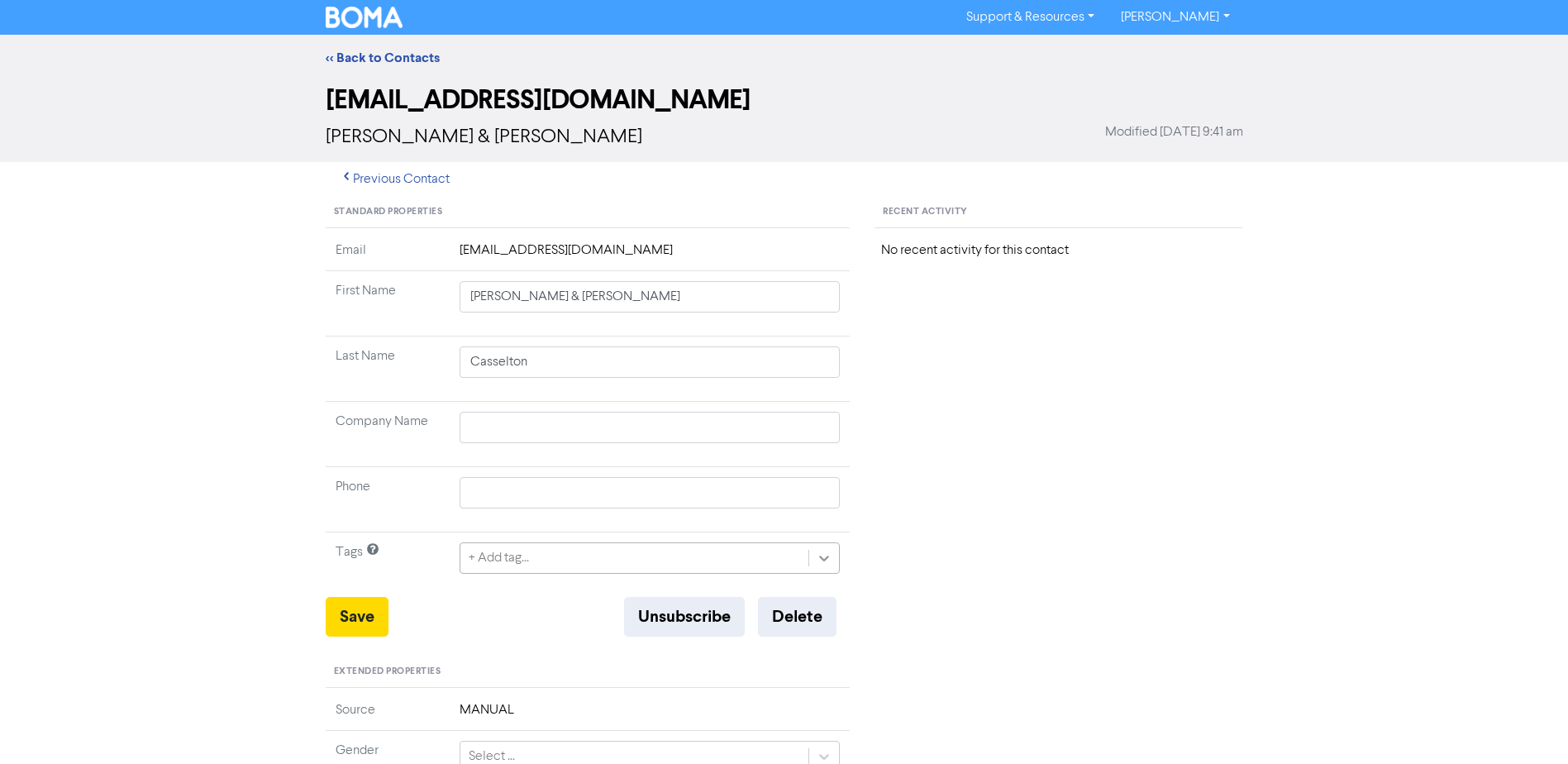
click at [823, 559] on icon at bounding box center [825, 559] width 10 height 5
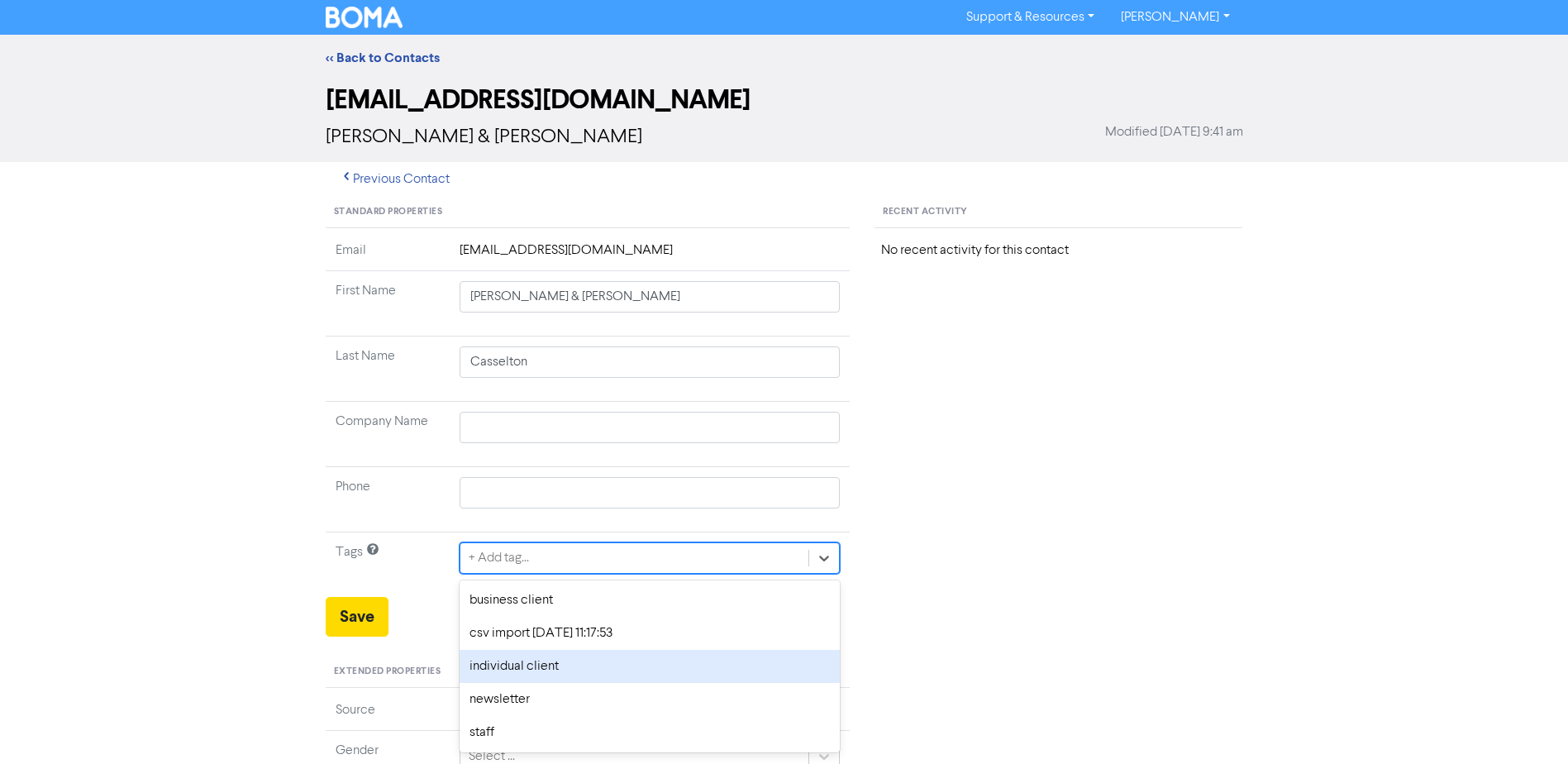
click at [553, 668] on div "individual client" at bounding box center [650, 666] width 381 height 33
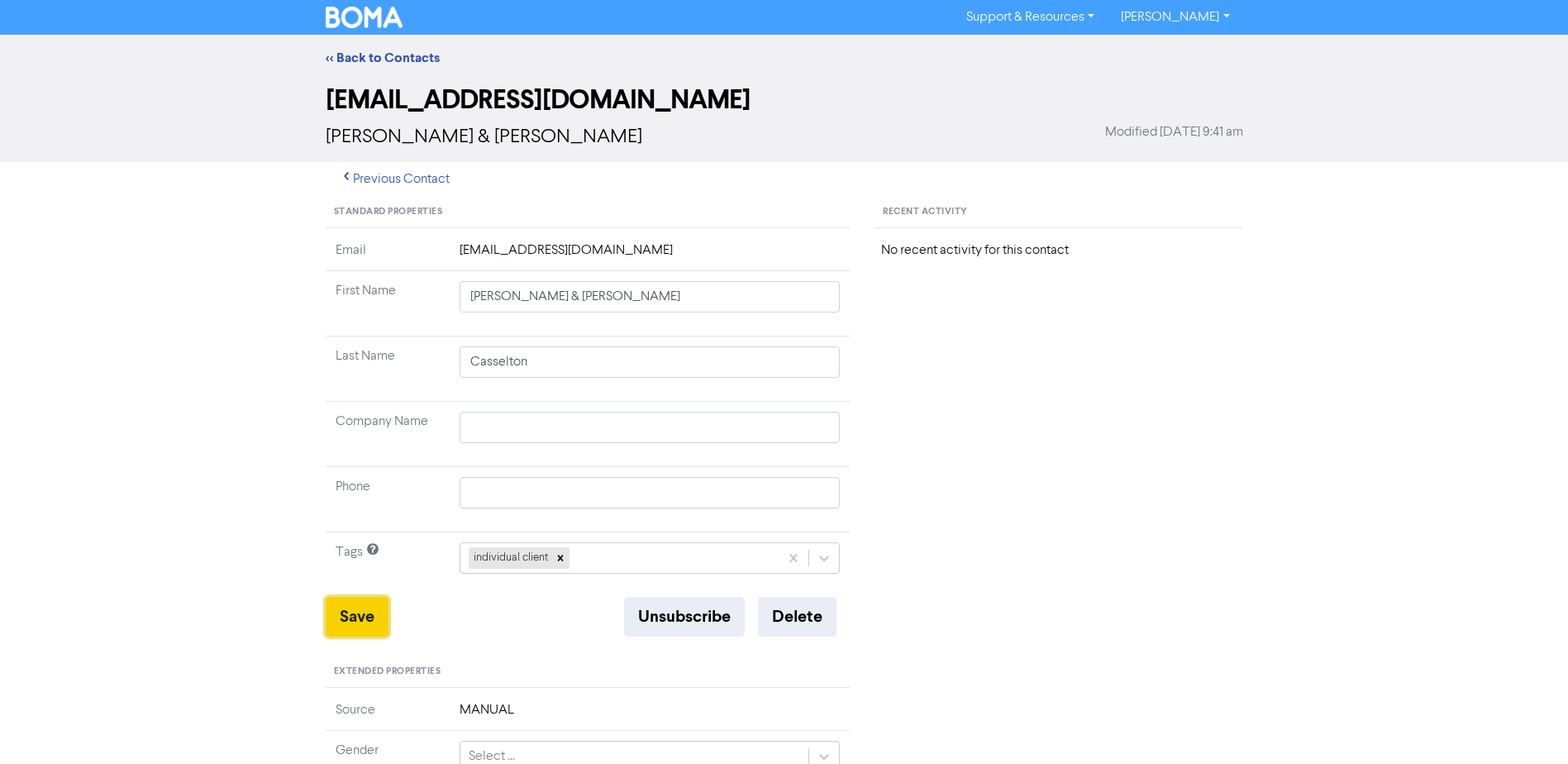
click at [371, 608] on button "Save" at bounding box center [357, 616] width 62 height 40
click at [404, 51] on link "<< Back to Contacts" at bounding box center [383, 58] width 114 height 16
